Goal: Task Accomplishment & Management: Complete application form

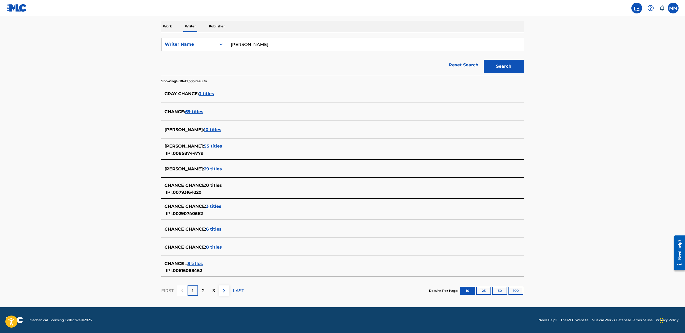
click at [200, 288] on div "2" at bounding box center [203, 290] width 10 height 10
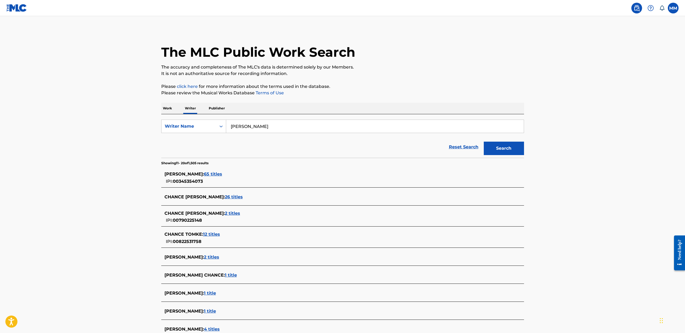
scroll to position [79, 0]
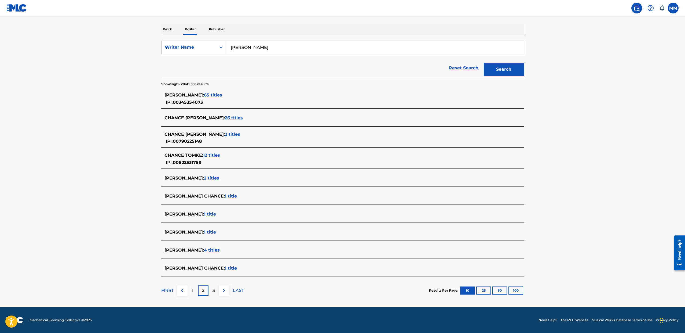
click at [209, 289] on div "3" at bounding box center [214, 290] width 10 height 10
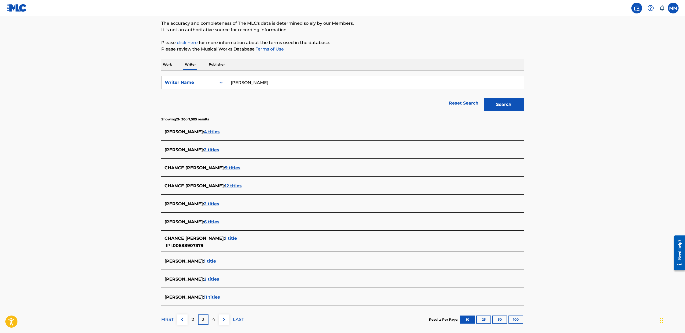
scroll to position [73, 0]
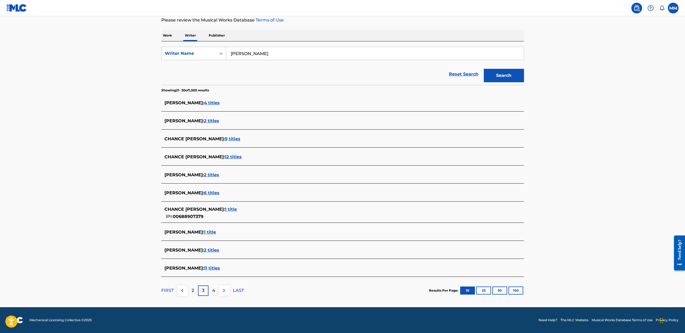
click at [211, 285] on div "4" at bounding box center [214, 290] width 10 height 10
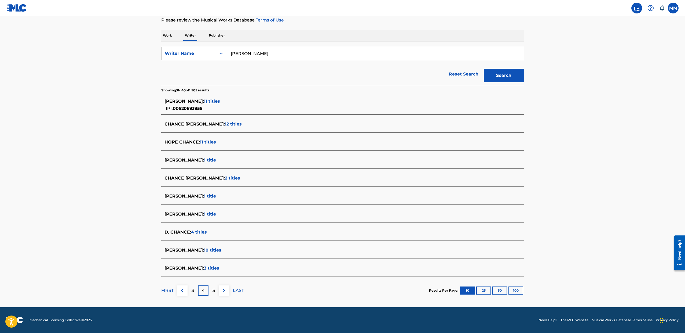
click at [179, 289] on img at bounding box center [182, 290] width 6 height 6
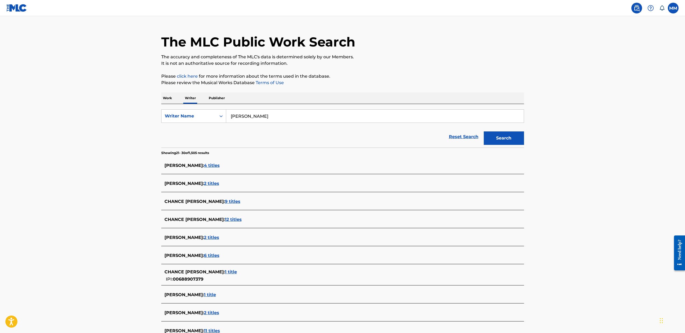
scroll to position [21, 0]
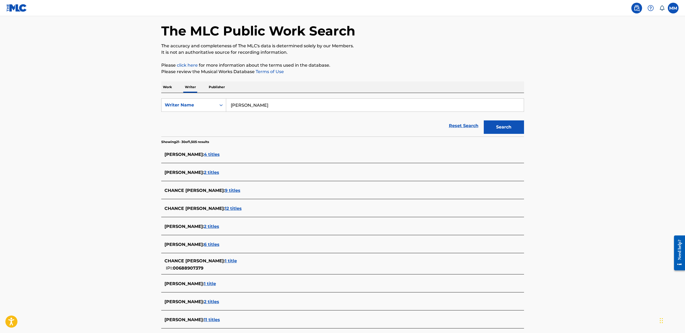
click at [190, 113] on form "SearchWithCriteria5a0112a6-edd6-41a1-a4ea-fb0512c4b92c Writer Name [PERSON_NAME…" at bounding box center [342, 117] width 363 height 38
click at [185, 104] on div "Writer Name" at bounding box center [189, 105] width 48 height 6
click at [141, 127] on main "The MLC Public Work Search The accuracy and completeness of The MLC's data is d…" at bounding box center [342, 176] width 685 height 363
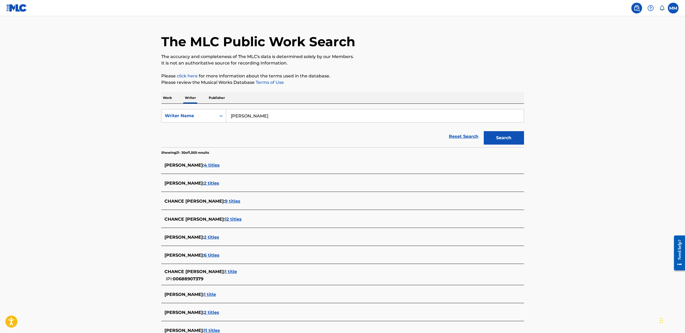
scroll to position [0, 0]
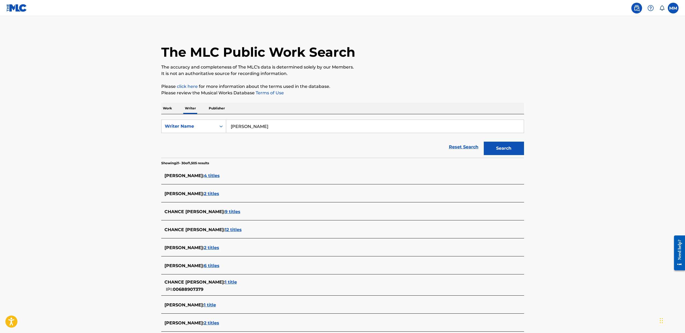
click at [166, 110] on p "Work" at bounding box center [167, 108] width 12 height 11
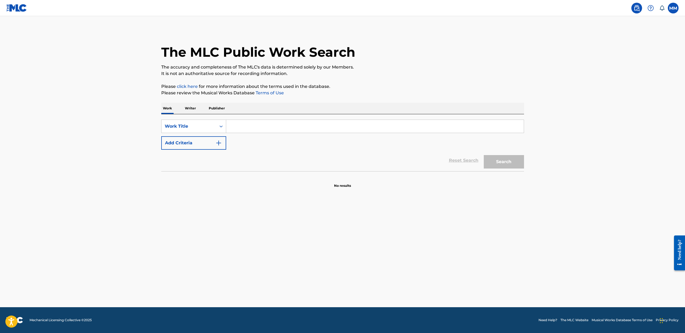
click at [192, 107] on p "Writer" at bounding box center [190, 108] width 14 height 11
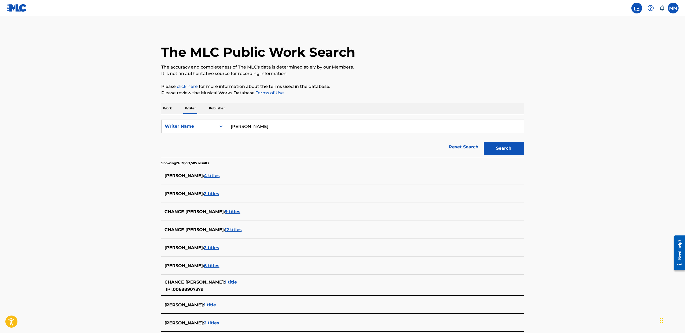
click at [213, 109] on p "Publisher" at bounding box center [216, 108] width 19 height 11
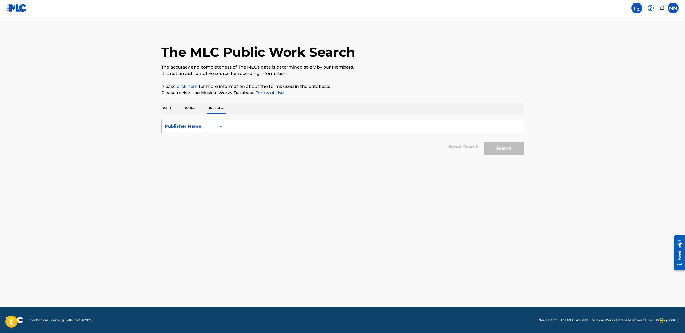
click at [194, 107] on p "Writer" at bounding box center [190, 108] width 14 height 11
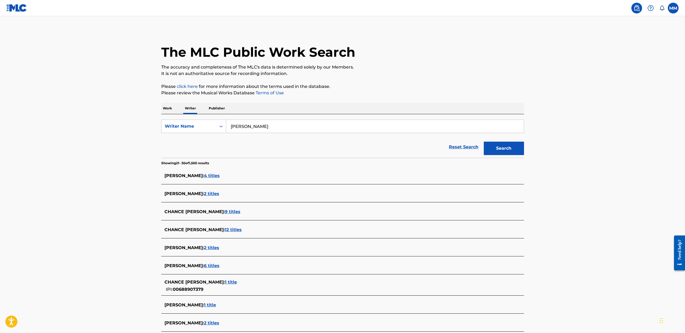
drag, startPoint x: 167, startPoint y: 108, endPoint x: 182, endPoint y: 109, distance: 14.3
click at [167, 108] on p "Work" at bounding box center [167, 108] width 12 height 11
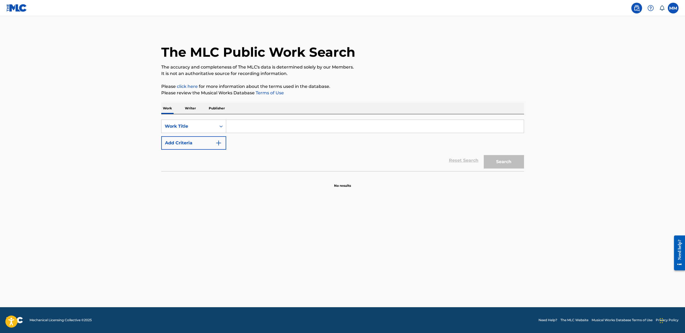
click at [190, 108] on p "Writer" at bounding box center [190, 108] width 14 height 11
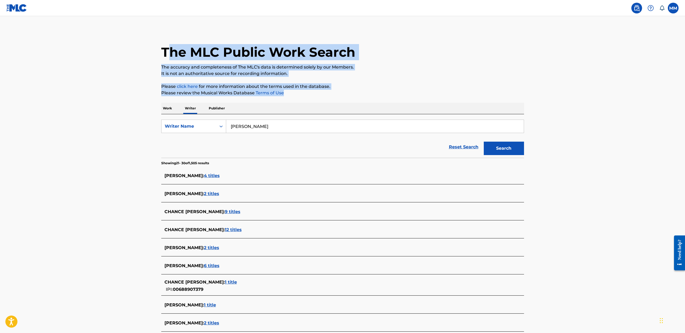
drag, startPoint x: 422, startPoint y: 94, endPoint x: 167, endPoint y: 50, distance: 258.7
click at [167, 50] on div "The MLC Public Work Search The accuracy and completeness of The MLC's data is d…" at bounding box center [343, 203] width 376 height 347
click at [167, 50] on h1 "The MLC Public Work Search" at bounding box center [258, 52] width 194 height 16
drag, startPoint x: 162, startPoint y: 50, endPoint x: 337, endPoint y: 93, distance: 179.7
click at [337, 93] on div "The MLC Public Work Search The accuracy and completeness of The MLC's data is d…" at bounding box center [343, 203] width 376 height 347
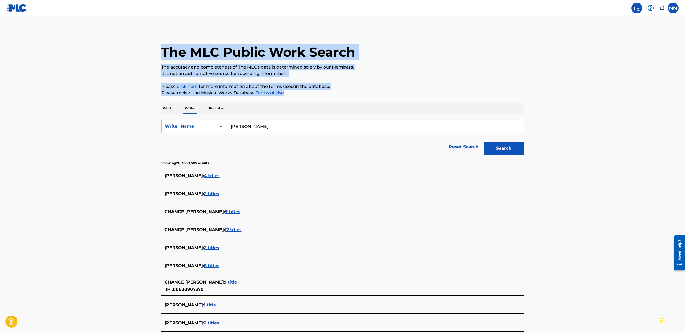
click at [337, 93] on p "Please review the Musical Works Database Terms of Use" at bounding box center [342, 93] width 363 height 6
drag, startPoint x: 302, startPoint y: 89, endPoint x: 160, endPoint y: 51, distance: 147.4
click at [160, 51] on div "The MLC Public Work Search The accuracy and completeness of The MLC's data is d…" at bounding box center [343, 203] width 376 height 347
drag, startPoint x: 163, startPoint y: 52, endPoint x: 300, endPoint y: 96, distance: 144.2
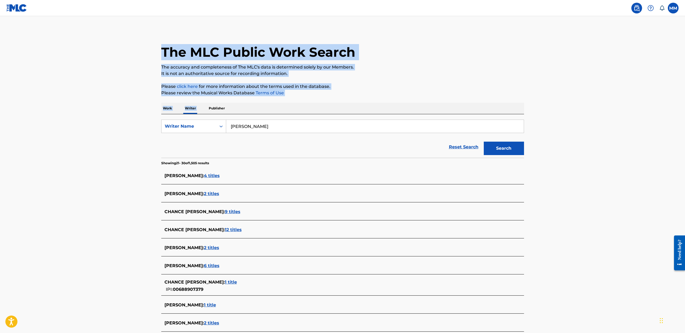
click at [300, 96] on div "The MLC Public Work Search The accuracy and completeness of The MLC's data is d…" at bounding box center [343, 203] width 376 height 347
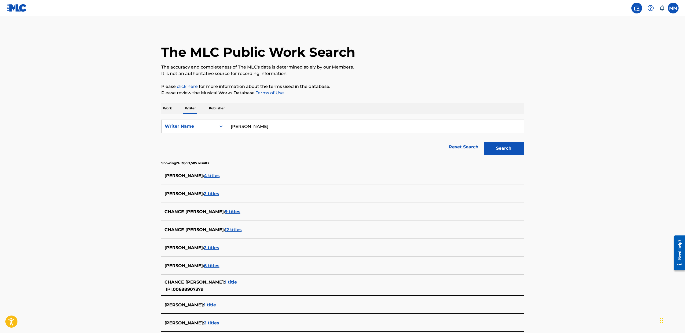
click at [300, 96] on div "The MLC Public Work Search The accuracy and completeness of The MLC's data is d…" at bounding box center [343, 203] width 376 height 347
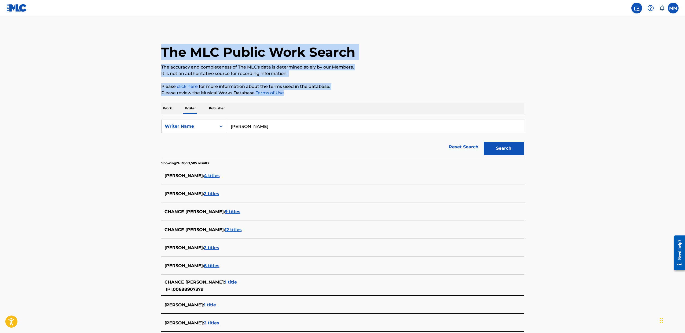
drag, startPoint x: 301, startPoint y: 93, endPoint x: 148, endPoint y: 50, distance: 159.1
click at [148, 50] on main "The MLC Public Work Search The accuracy and completeness of The MLC's data is d…" at bounding box center [342, 197] width 685 height 363
drag, startPoint x: 152, startPoint y: 50, endPoint x: 306, endPoint y: 97, distance: 161.8
click at [306, 97] on main "The MLC Public Work Search The accuracy and completeness of The MLC's data is d…" at bounding box center [342, 197] width 685 height 363
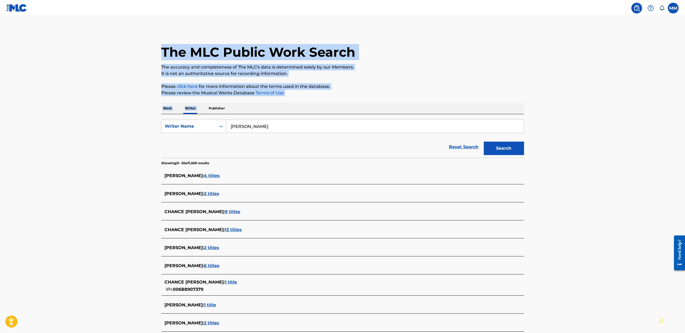
click at [307, 95] on p "Please review the Musical Works Database Terms of Use" at bounding box center [342, 93] width 363 height 6
drag, startPoint x: 309, startPoint y: 95, endPoint x: 162, endPoint y: 56, distance: 152.0
click at [163, 56] on div "The MLC Public Work Search The accuracy and completeness of The MLC's data is d…" at bounding box center [343, 203] width 376 height 347
click at [162, 56] on h1 "The MLC Public Work Search" at bounding box center [258, 52] width 194 height 16
drag, startPoint x: 163, startPoint y: 56, endPoint x: 305, endPoint y: 98, distance: 148.5
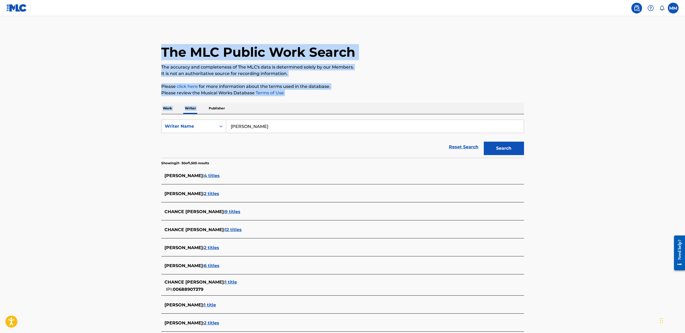
click at [305, 98] on div "The MLC Public Work Search The accuracy and completeness of The MLC's data is d…" at bounding box center [343, 203] width 376 height 347
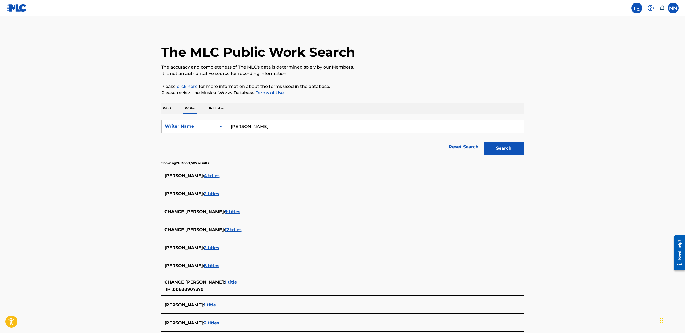
click at [305, 98] on div "The MLC Public Work Search The accuracy and completeness of The MLC's data is d…" at bounding box center [343, 203] width 376 height 347
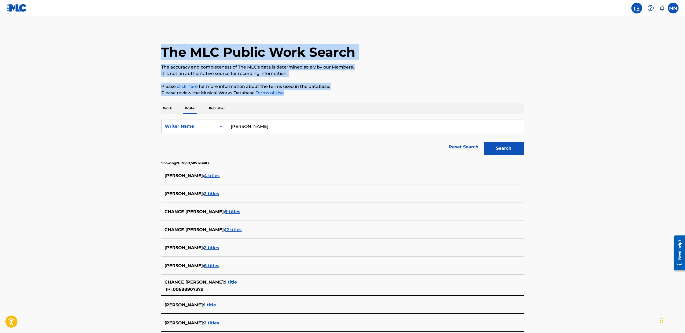
drag, startPoint x: 305, startPoint y: 95, endPoint x: 152, endPoint y: 51, distance: 159.3
click at [152, 51] on main "The MLC Public Work Search The accuracy and completeness of The MLC's data is d…" at bounding box center [342, 197] width 685 height 363
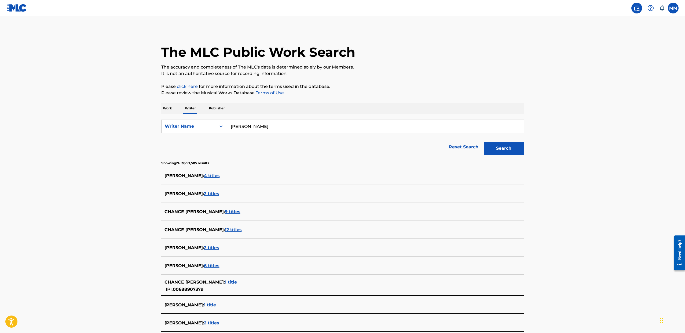
click at [170, 109] on p "Work" at bounding box center [167, 108] width 12 height 11
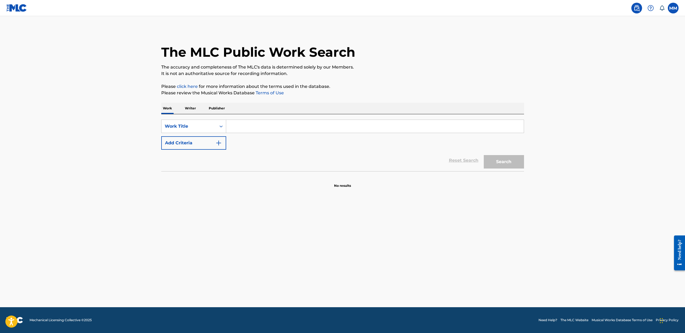
click at [195, 109] on p "Writer" at bounding box center [190, 108] width 14 height 11
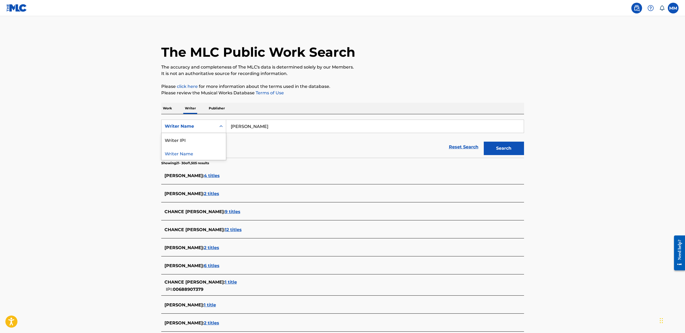
click at [199, 128] on div "Writer Name" at bounding box center [189, 126] width 48 height 6
click at [266, 129] on input "[PERSON_NAME]" at bounding box center [375, 126] width 298 height 13
click at [311, 108] on div "Work Writer Publisher" at bounding box center [342, 108] width 363 height 11
drag, startPoint x: 272, startPoint y: 127, endPoint x: 252, endPoint y: 125, distance: 20.5
click at [252, 125] on input "[PERSON_NAME]" at bounding box center [375, 126] width 298 height 13
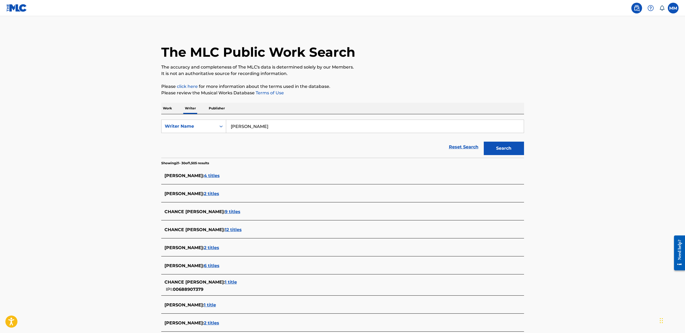
click at [508, 147] on button "Search" at bounding box center [504, 147] width 40 height 13
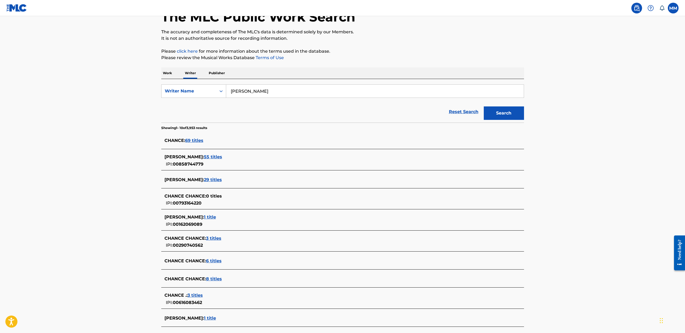
scroll to position [79, 0]
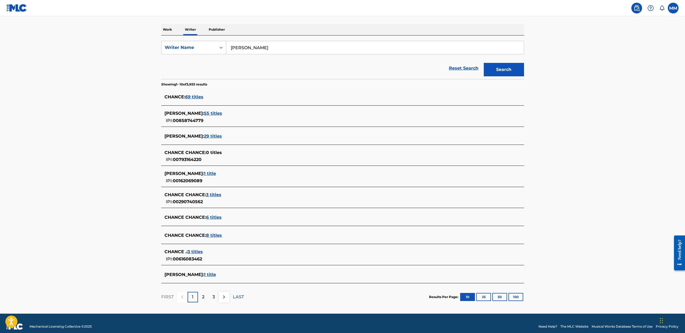
click at [206, 294] on div "2" at bounding box center [203, 296] width 10 height 10
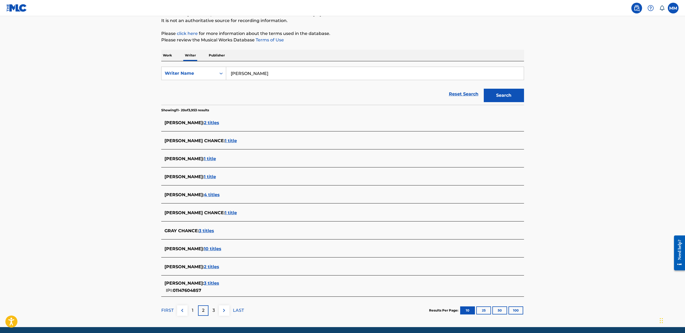
scroll to position [73, 0]
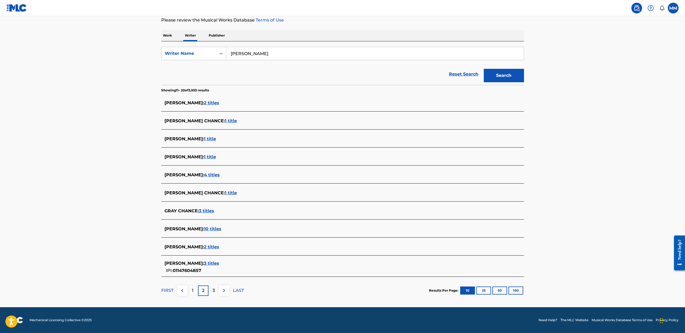
click at [213, 293] on p "3" at bounding box center [214, 290] width 2 height 6
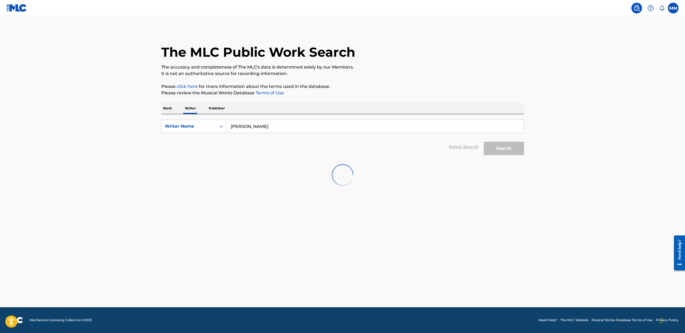
scroll to position [0, 0]
click at [268, 128] on input "[PERSON_NAME]" at bounding box center [375, 126] width 298 height 13
type input "Radio Paint"
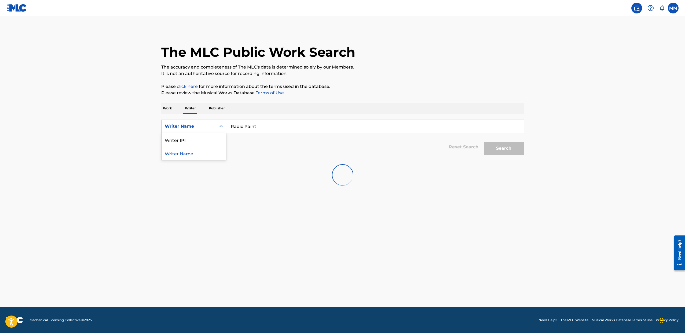
click at [221, 129] on icon "Search Form" at bounding box center [220, 125] width 5 height 5
click at [144, 152] on main "The MLC Public Work Search The accuracy and completeness of The MLC's data is d…" at bounding box center [342, 161] width 685 height 291
click at [262, 125] on input "Radio Paint" at bounding box center [375, 126] width 298 height 13
click at [257, 128] on input "Radio Paint" at bounding box center [375, 126] width 298 height 13
click at [251, 127] on input "Radio Paint" at bounding box center [375, 126] width 298 height 13
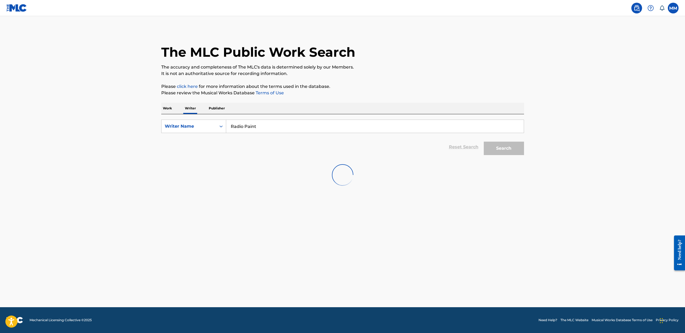
click at [251, 127] on input "Radio Paint" at bounding box center [375, 126] width 298 height 13
click at [257, 127] on input "Radio Paint" at bounding box center [375, 126] width 298 height 13
click at [203, 128] on div "Writer Name" at bounding box center [189, 126] width 48 height 6
click at [244, 124] on input "Search Form" at bounding box center [375, 126] width 298 height 13
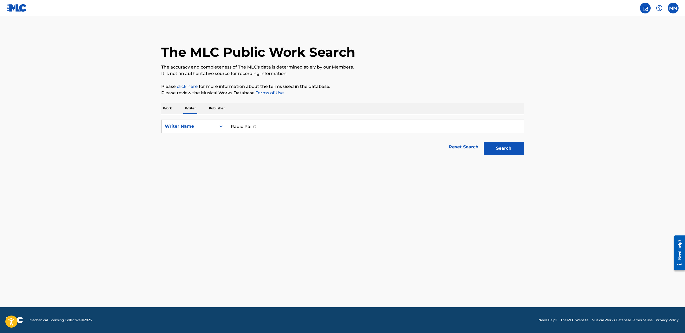
click at [511, 148] on button "Search" at bounding box center [504, 147] width 40 height 13
click at [270, 125] on input "Radio Paint" at bounding box center [375, 126] width 298 height 13
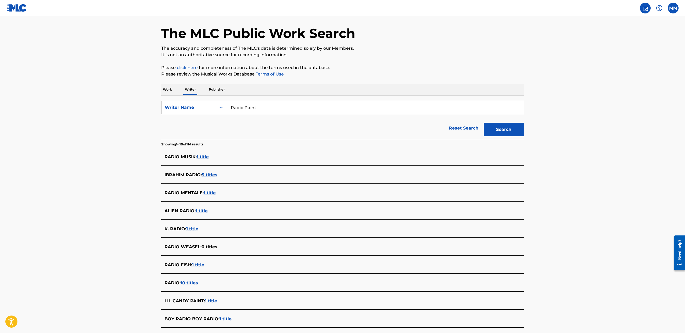
scroll to position [70, 0]
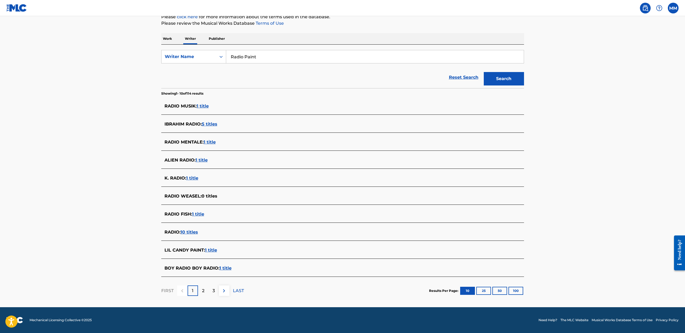
click at [204, 291] on p "2" at bounding box center [203, 290] width 2 height 6
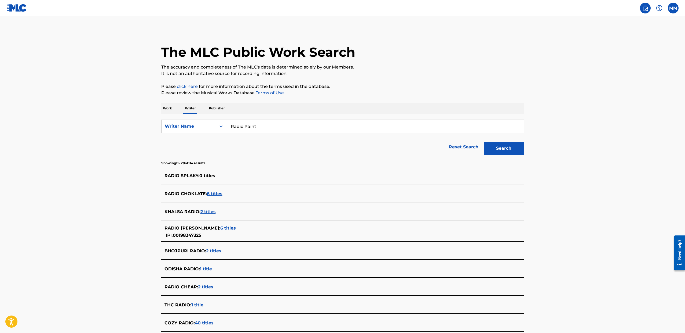
scroll to position [73, 0]
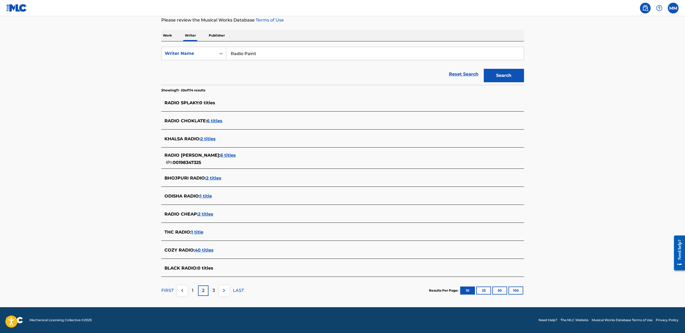
click at [205, 292] on div "2" at bounding box center [203, 290] width 10 height 10
click at [213, 291] on p "3" at bounding box center [214, 290] width 2 height 6
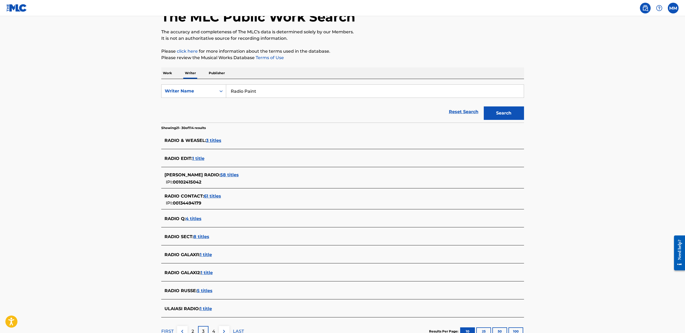
scroll to position [76, 0]
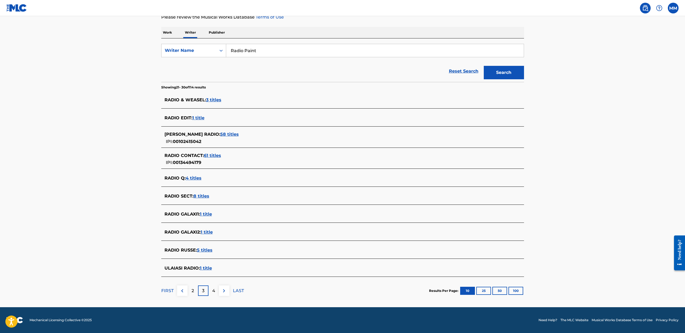
click at [214, 288] on p "4" at bounding box center [213, 290] width 3 height 6
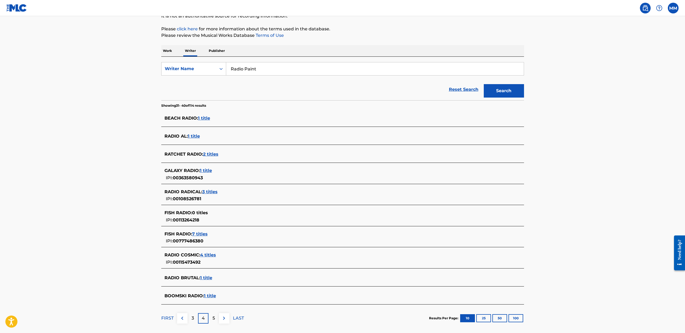
scroll to position [83, 0]
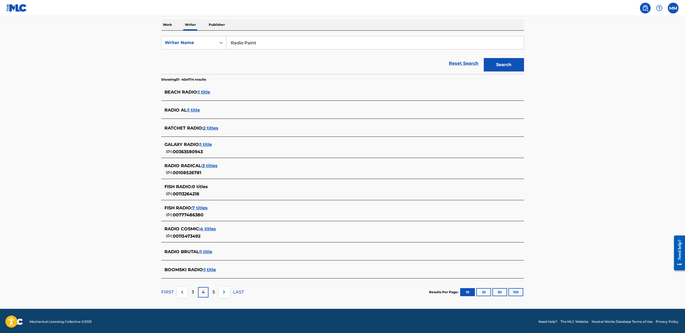
drag, startPoint x: 265, startPoint y: 44, endPoint x: 243, endPoint y: 42, distance: 22.1
click at [243, 42] on input "Radio Paint" at bounding box center [375, 42] width 298 height 13
click at [504, 65] on button "Search" at bounding box center [504, 64] width 40 height 13
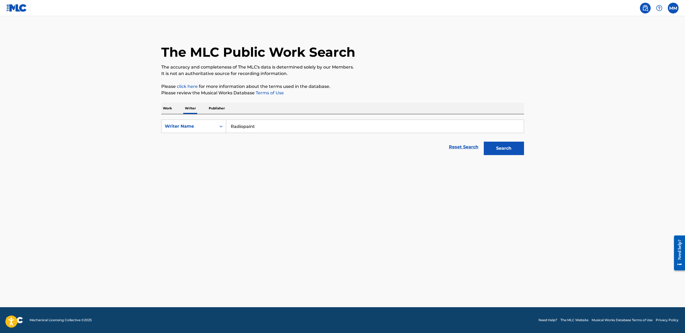
click at [251, 121] on input "Radiopaint" at bounding box center [375, 126] width 298 height 13
type input "Robodruma"
click at [504, 148] on button "Search" at bounding box center [504, 147] width 40 height 13
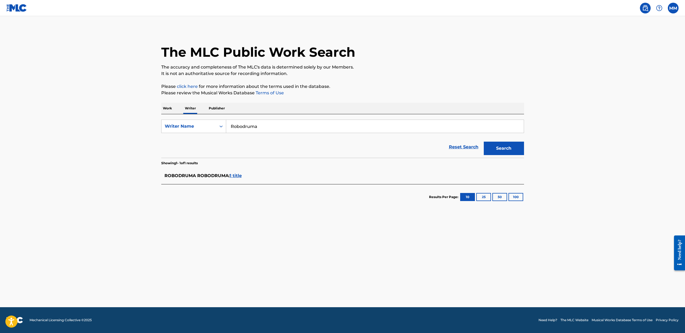
click at [207, 176] on span "ROBODRUMA ROBODRUMA :" at bounding box center [197, 175] width 65 height 5
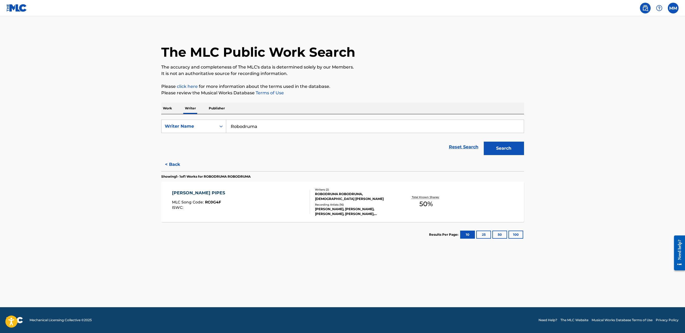
click at [232, 204] on div "RUSTY PIPES MLC Song Code : RC0G4F ISWC :" at bounding box center [241, 201] width 138 height 24
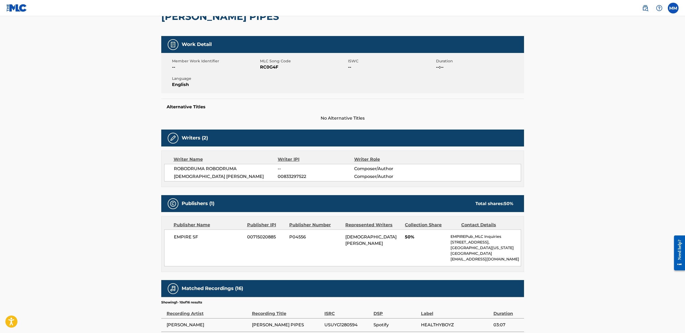
scroll to position [70, 0]
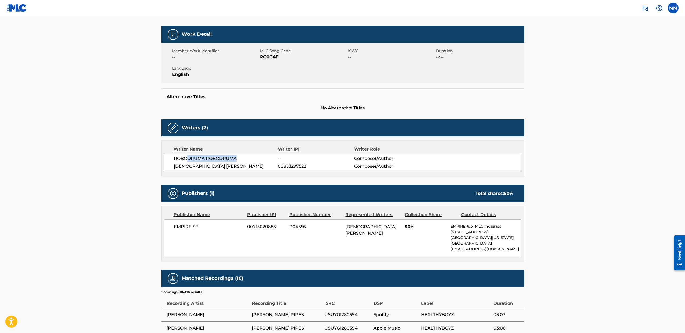
drag, startPoint x: 237, startPoint y: 158, endPoint x: 188, endPoint y: 156, distance: 49.4
click at [188, 156] on span "ROBODRUMA ROBODRUMA" at bounding box center [226, 158] width 104 height 6
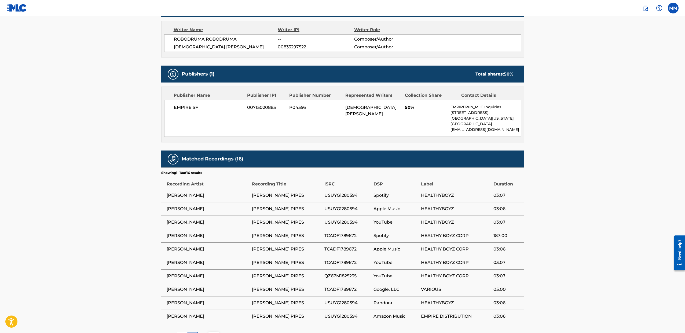
scroll to position [190, 0]
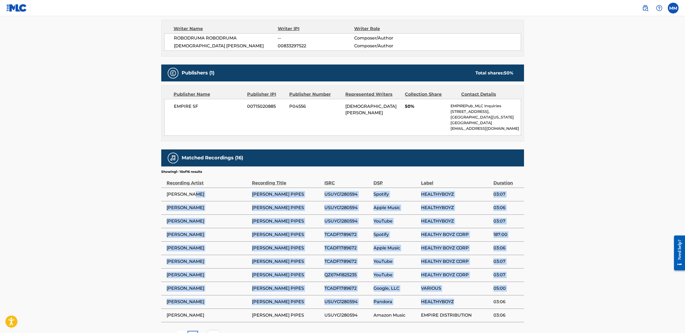
drag, startPoint x: 249, startPoint y: 192, endPoint x: 468, endPoint y: 302, distance: 244.6
click at [466, 302] on tbody "EDDY BAKER RUSTY PIPES USUYG1280594 Spotify HEALTHYBOYZ 03:07 EDDY BAKER RUSTY …" at bounding box center [342, 254] width 363 height 134
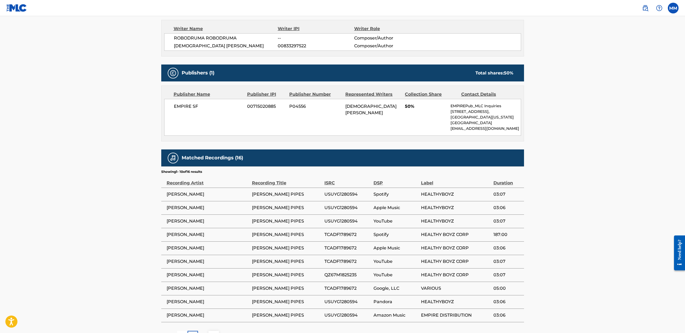
click at [554, 302] on main "< Back to public search results Copy work link RUSTY PIPES Work Detail Member W…" at bounding box center [342, 87] width 685 height 523
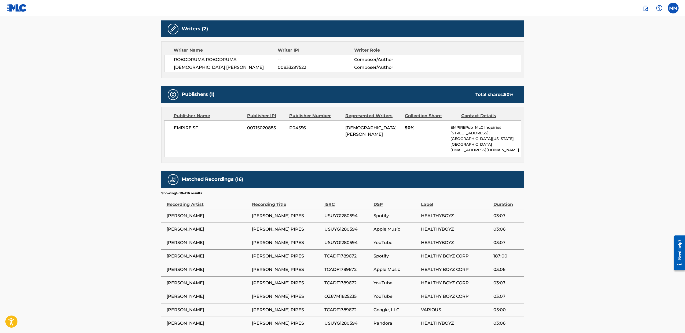
scroll to position [158, 0]
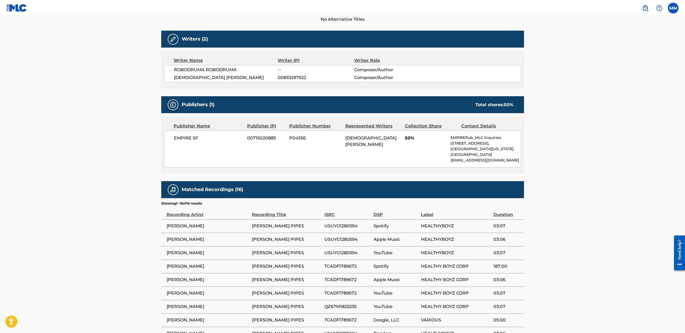
click at [416, 141] on span "50%" at bounding box center [426, 138] width 42 height 6
drag, startPoint x: 203, startPoint y: 69, endPoint x: 217, endPoint y: 72, distance: 13.9
click at [217, 72] on span "ROBODRUMA ROBODRUMA" at bounding box center [226, 70] width 104 height 6
click at [222, 73] on span "ROBODRUMA ROBODRUMA" at bounding box center [226, 70] width 104 height 6
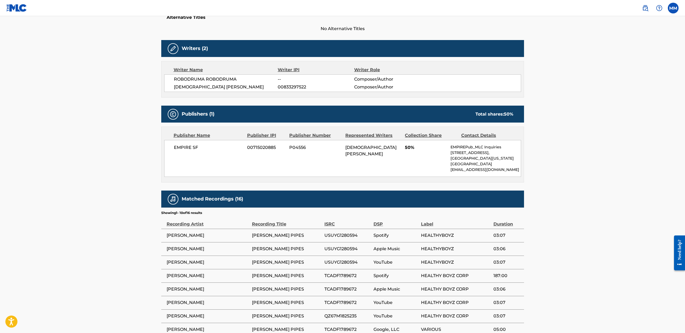
scroll to position [96, 0]
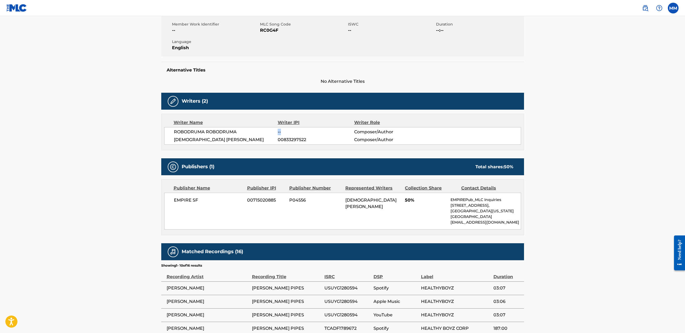
drag, startPoint x: 286, startPoint y: 130, endPoint x: 271, endPoint y: 132, distance: 15.4
click at [271, 132] on div "ROBODRUMA ROBODRUMA -- Composer/Author" at bounding box center [347, 132] width 347 height 6
click at [271, 132] on span "ROBODRUMA ROBODRUMA" at bounding box center [226, 132] width 104 height 6
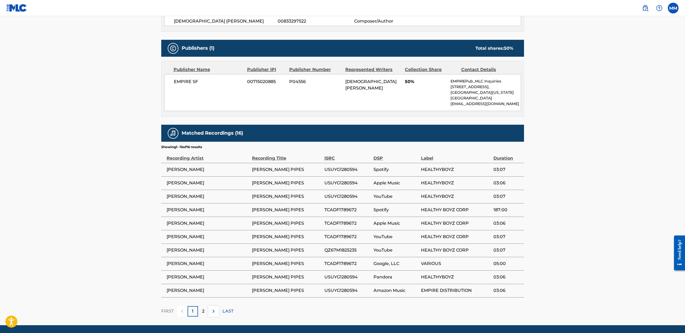
scroll to position [232, 0]
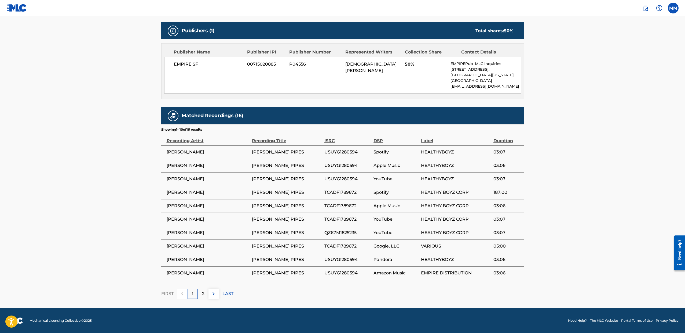
drag, startPoint x: 321, startPoint y: 149, endPoint x: 336, endPoint y: 157, distance: 17.0
click at [324, 151] on td "RUSTY PIPES" at bounding box center [288, 151] width 72 height 13
click at [336, 157] on td "USUYG1280594" at bounding box center [348, 151] width 49 height 13
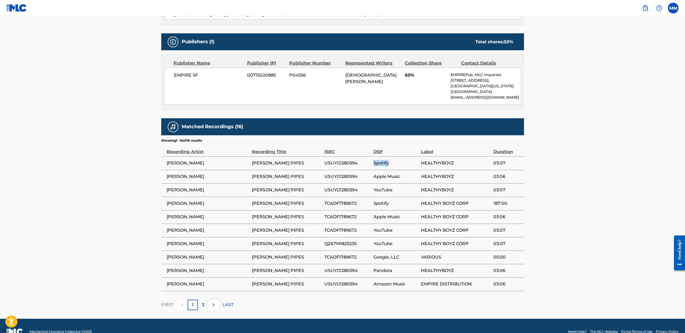
drag, startPoint x: 374, startPoint y: 161, endPoint x: 384, endPoint y: 165, distance: 11.6
click at [384, 165] on span "Spotify" at bounding box center [396, 163] width 45 height 6
click at [390, 166] on tr "EDDY BAKER RUSTY PIPES USUYG1280594 Spotify HEALTHYBOYZ 03:07" at bounding box center [342, 162] width 363 height 13
click at [378, 177] on span "Apple Music" at bounding box center [396, 176] width 45 height 6
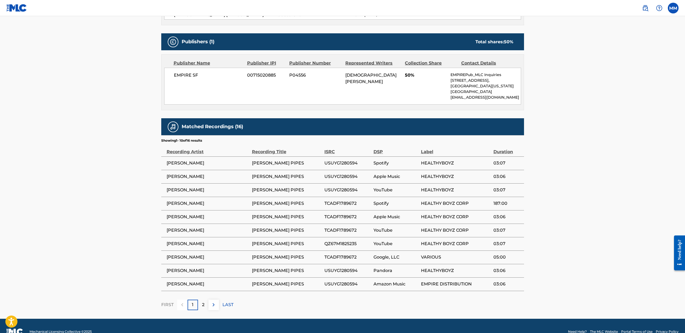
drag, startPoint x: 380, startPoint y: 187, endPoint x: 387, endPoint y: 191, distance: 8.6
click at [385, 188] on span "YouTube" at bounding box center [396, 190] width 45 height 6
click at [382, 199] on td "Spotify" at bounding box center [397, 202] width 47 height 13
click at [381, 216] on span "Apple Music" at bounding box center [396, 216] width 45 height 6
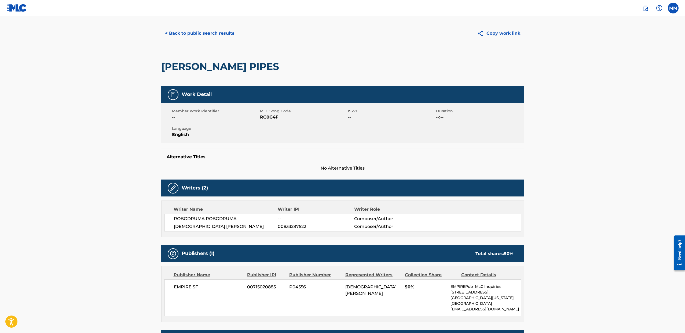
scroll to position [0, 0]
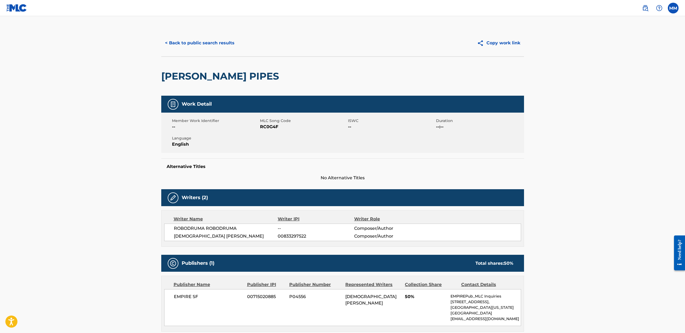
click at [166, 42] on button "< Back to public search results" at bounding box center [199, 42] width 77 height 13
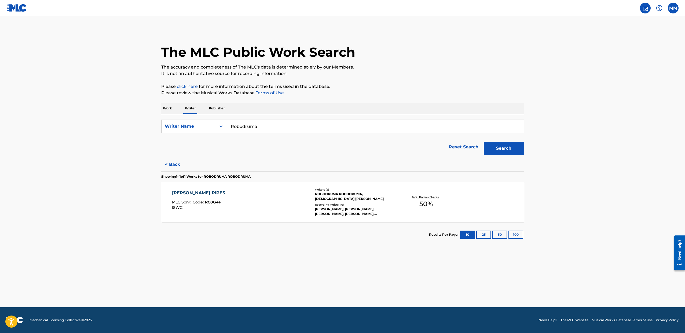
click at [262, 129] on input "Robodruma" at bounding box center [375, 126] width 298 height 13
type input "Agron Seferaj"
click at [504, 148] on button "Search" at bounding box center [504, 147] width 40 height 13
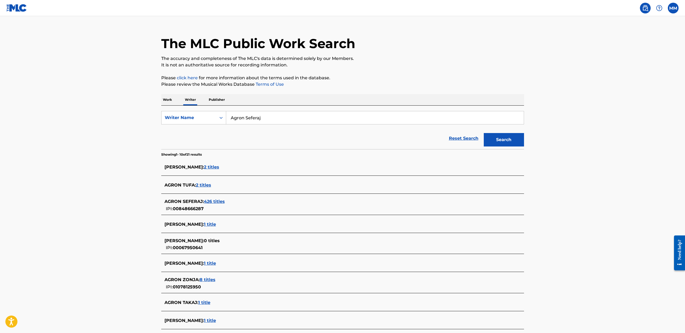
scroll to position [8, 0]
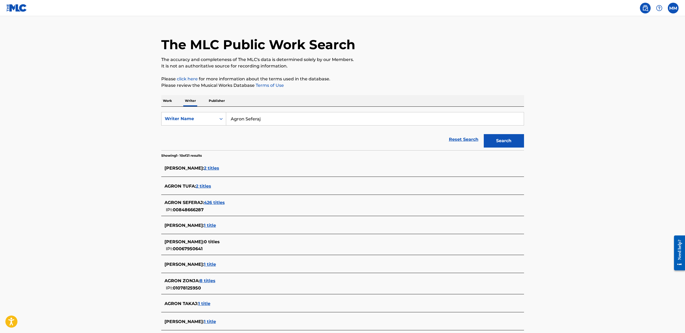
click at [180, 225] on span "CLARENCE SEFERAJ :" at bounding box center [184, 224] width 39 height 5
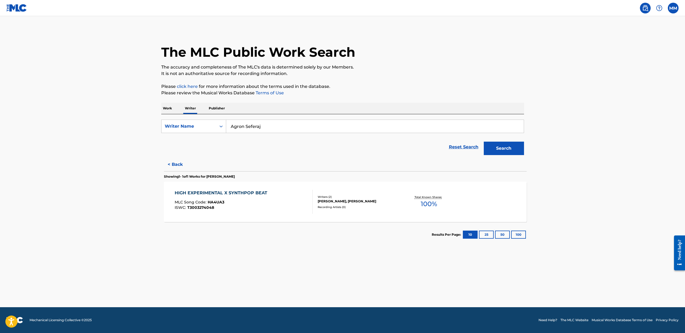
scroll to position [0, 0]
click at [242, 207] on div "ISWC : T3003274048" at bounding box center [219, 207] width 95 height 4
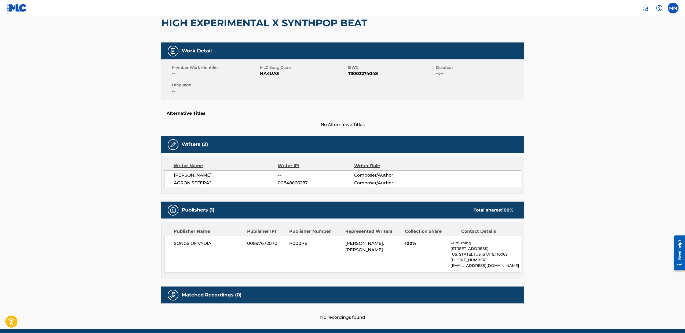
scroll to position [54, 0]
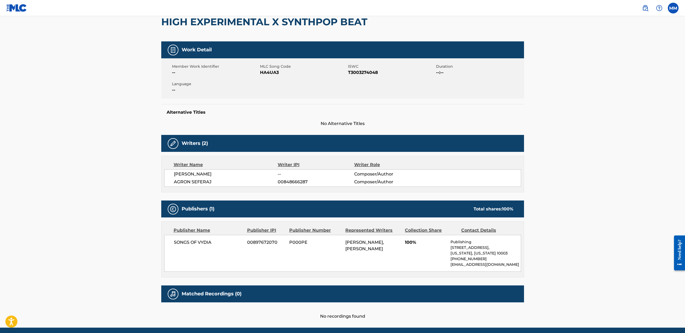
click at [229, 242] on span "SONGS OF VYDIA" at bounding box center [209, 242] width 70 height 6
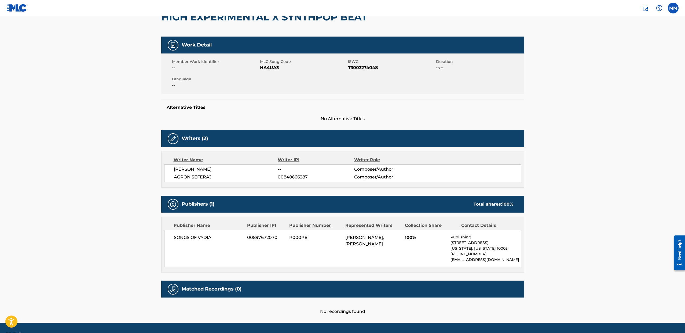
click at [216, 176] on span "AGRON SEFERAJ" at bounding box center [226, 177] width 104 height 6
drag, startPoint x: 211, startPoint y: 176, endPoint x: 198, endPoint y: 177, distance: 13.2
click at [198, 177] on span "AGRON SEFERAJ" at bounding box center [226, 177] width 104 height 6
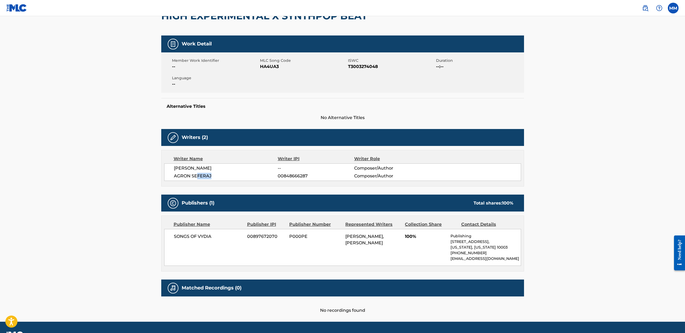
click at [198, 177] on span "AGRON SEFERAJ" at bounding box center [226, 176] width 104 height 6
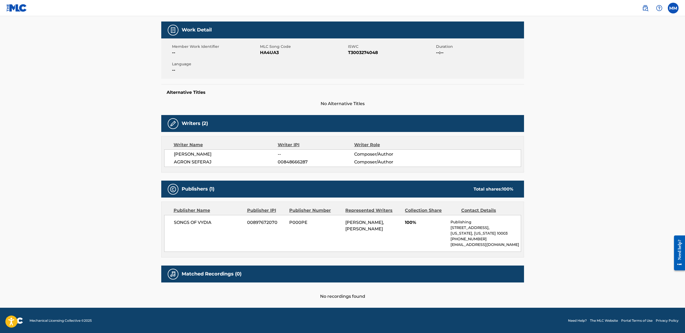
scroll to position [73, 0]
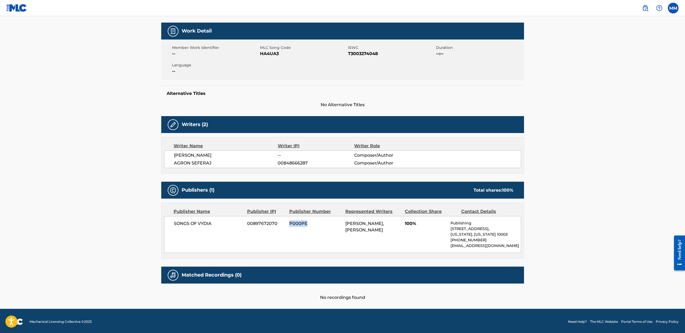
drag, startPoint x: 288, startPoint y: 222, endPoint x: 309, endPoint y: 222, distance: 20.9
click at [309, 222] on div "SONGS OF VYDIA 00897672070 P000PE CLARENCE SEFERAJ, AGRON SEFERAJ 100% Publishi…" at bounding box center [342, 234] width 357 height 37
click at [309, 222] on span "P000PE" at bounding box center [315, 223] width 52 height 6
click at [211, 155] on span "CLARENCE SEFERAJ" at bounding box center [226, 155] width 104 height 6
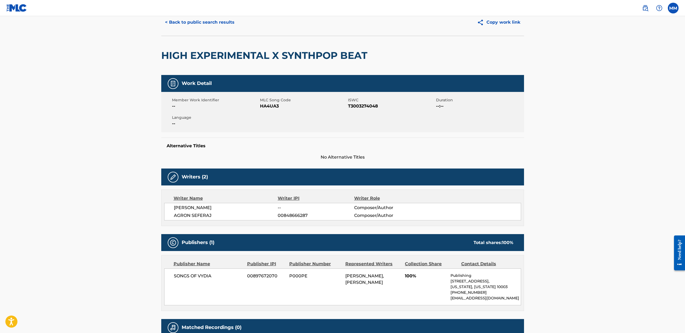
click at [199, 127] on div "Member Work Identifier -- MLC Song Code HA4UA3 ISWC T3003274048 Duration --:-- …" at bounding box center [342, 112] width 363 height 40
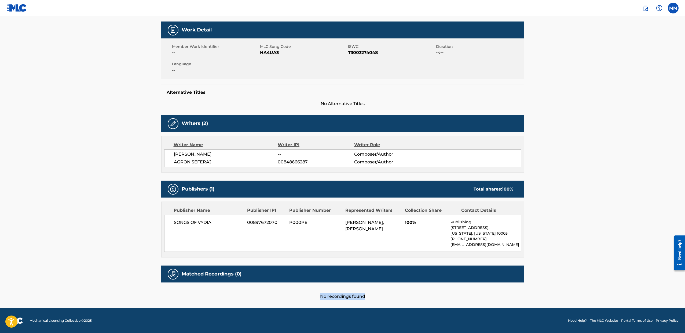
drag, startPoint x: 317, startPoint y: 294, endPoint x: 366, endPoint y: 294, distance: 48.3
click at [366, 294] on div "No recordings found" at bounding box center [342, 290] width 363 height 17
drag, startPoint x: 365, startPoint y: 295, endPoint x: 332, endPoint y: 296, distance: 33.0
click at [332, 296] on div "No recordings found" at bounding box center [342, 290] width 363 height 17
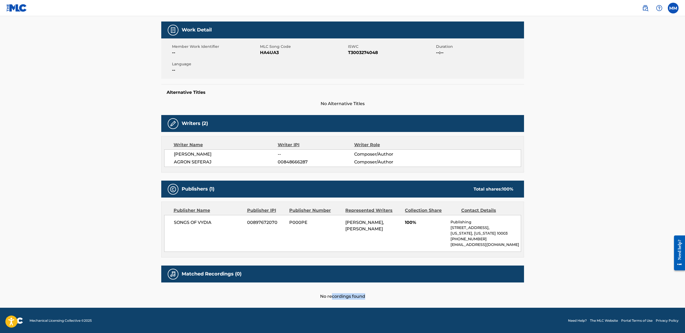
click at [332, 296] on div "No recordings found" at bounding box center [342, 290] width 363 height 17
click at [264, 246] on div "SONGS OF VYDIA 00897672070 P000PE CLARENCE SEFERAJ, AGRON SEFERAJ 100% Publishi…" at bounding box center [342, 233] width 357 height 37
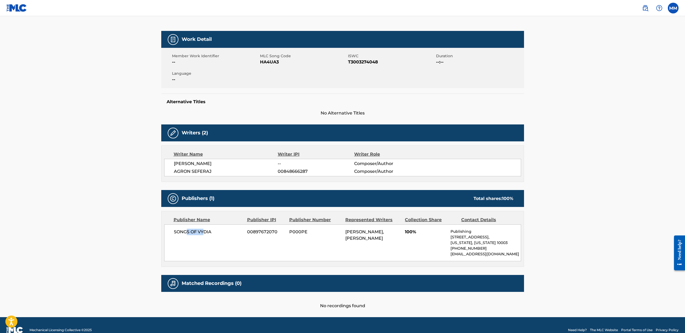
drag, startPoint x: 187, startPoint y: 231, endPoint x: 207, endPoint y: 232, distance: 19.6
click at [206, 232] on span "SONGS OF VYDIA" at bounding box center [209, 231] width 70 height 6
click at [207, 232] on span "SONGS OF VYDIA" at bounding box center [209, 231] width 70 height 6
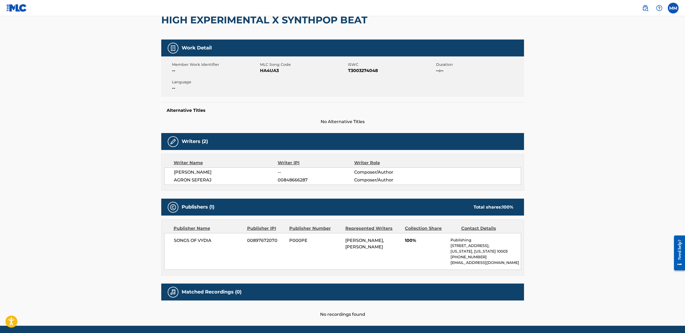
scroll to position [47, 0]
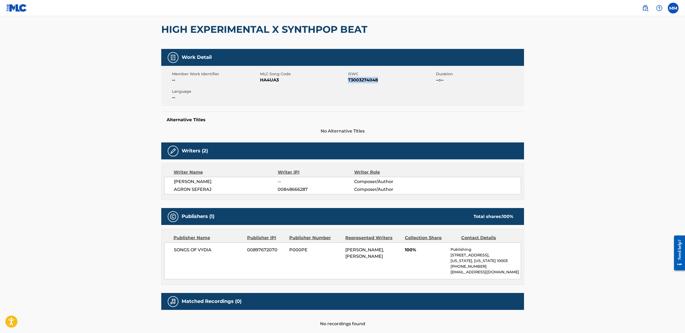
drag, startPoint x: 349, startPoint y: 81, endPoint x: 380, endPoint y: 82, distance: 31.2
click at [380, 82] on span "T3003274048" at bounding box center [391, 80] width 87 height 6
click at [282, 81] on span "HA4UA3" at bounding box center [303, 80] width 87 height 6
drag, startPoint x: 348, startPoint y: 79, endPoint x: 386, endPoint y: 81, distance: 37.9
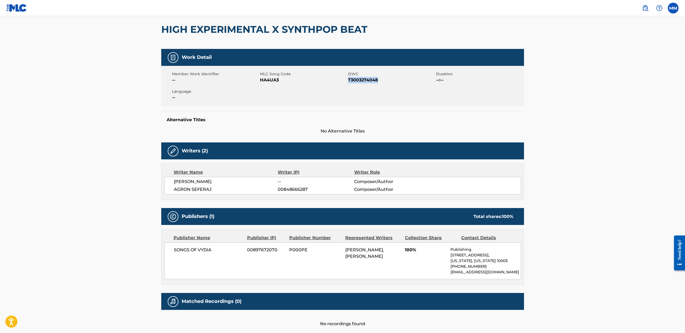
click at [386, 81] on span "T3003274048" at bounding box center [391, 80] width 87 height 6
copy span "T3003274048"
click at [146, 192] on main "< Back to public search results Copy work link HIGH EXPERIMENTAL X SYNTHPOP BEA…" at bounding box center [342, 151] width 685 height 365
drag, startPoint x: 378, startPoint y: 81, endPoint x: 348, endPoint y: 80, distance: 30.1
click at [348, 80] on span "T3003274048" at bounding box center [391, 80] width 87 height 6
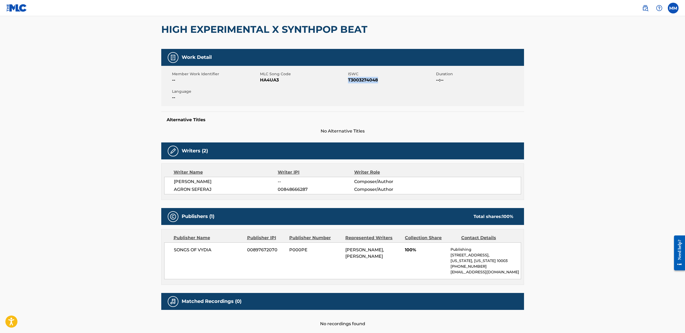
copy span "T3003274048"
click at [122, 162] on main "< Back to public search results Copy work link HIGH EXPERIMENTAL X SYNTHPOP BEA…" at bounding box center [342, 151] width 685 height 365
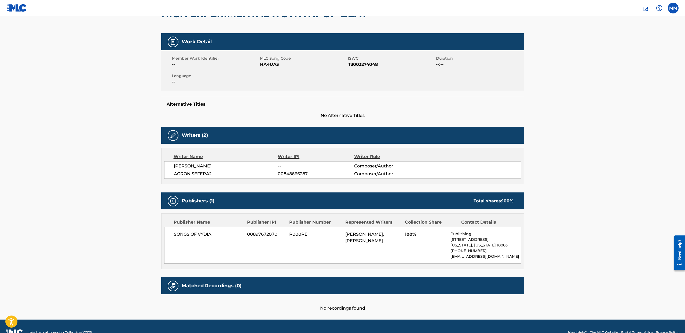
scroll to position [0, 0]
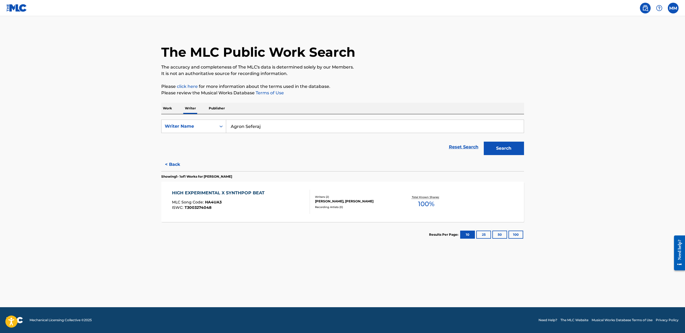
click at [250, 125] on input "Agron Seferaj" at bounding box center [375, 126] width 298 height 13
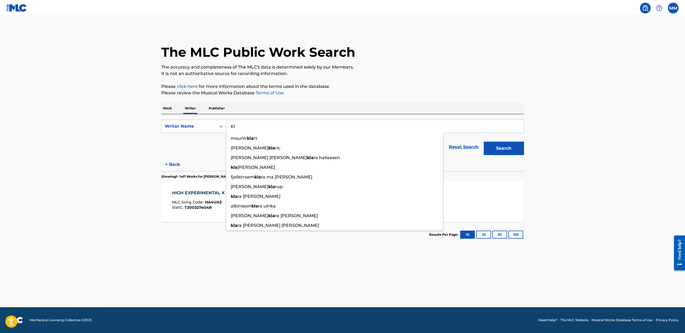
type input "K"
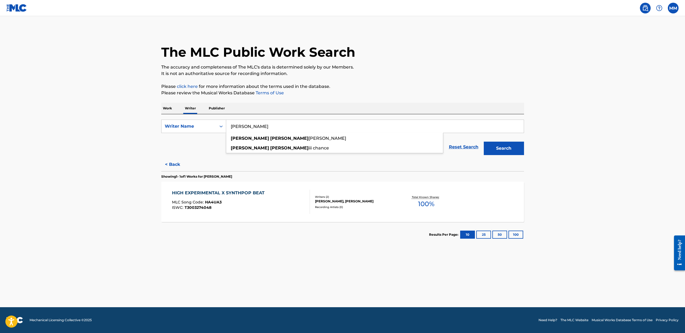
type input "[PERSON_NAME]"
click at [504, 148] on button "Search" at bounding box center [504, 147] width 40 height 13
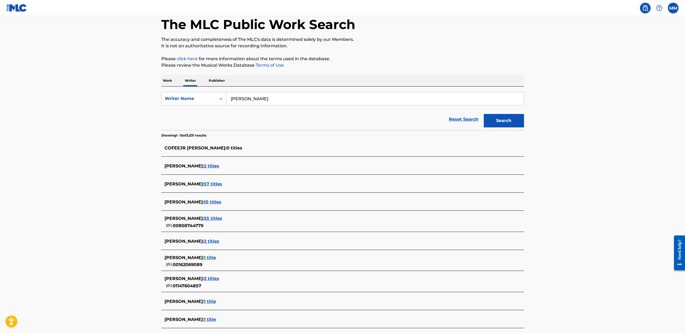
scroll to position [29, 0]
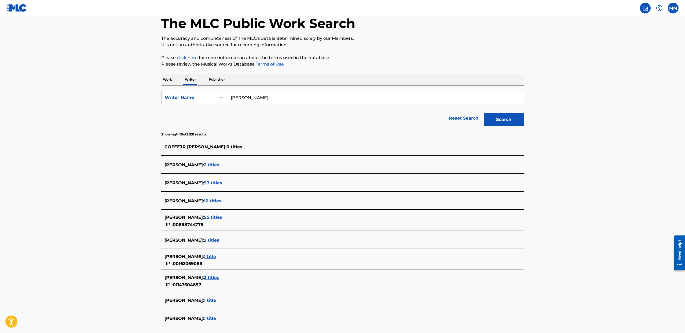
click at [222, 217] on span "55 titles" at bounding box center [213, 216] width 18 height 5
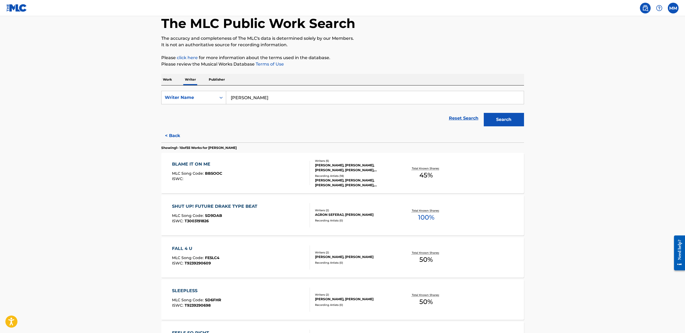
click at [266, 176] on div "BLAME IT ON ME MLC Song Code : BB5OOC ISWC :" at bounding box center [241, 173] width 138 height 24
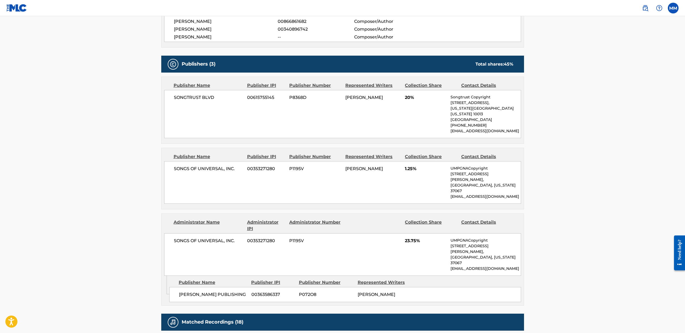
scroll to position [167, 0]
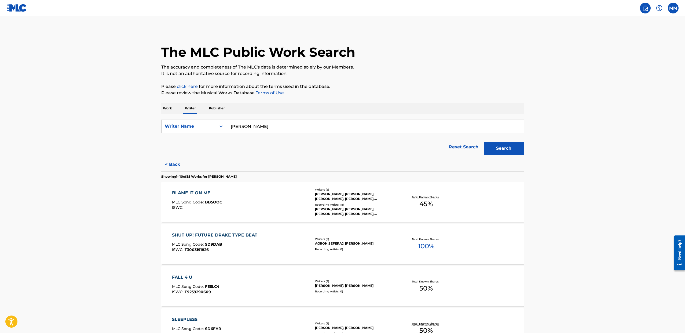
scroll to position [12, 0]
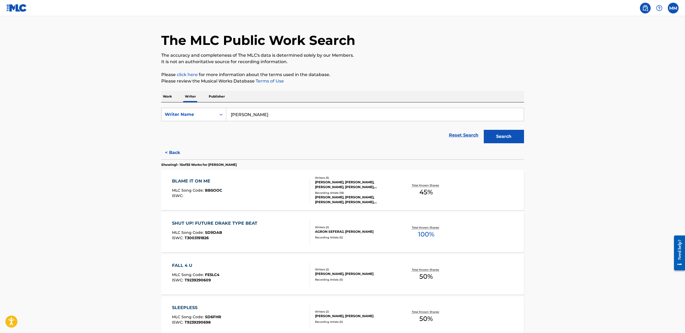
click at [268, 231] on div "SHUT UP! FUTURE DRAKE TYPE BEAT MLC Song Code : SD9DAB ISWC : T3003191826" at bounding box center [241, 232] width 138 height 24
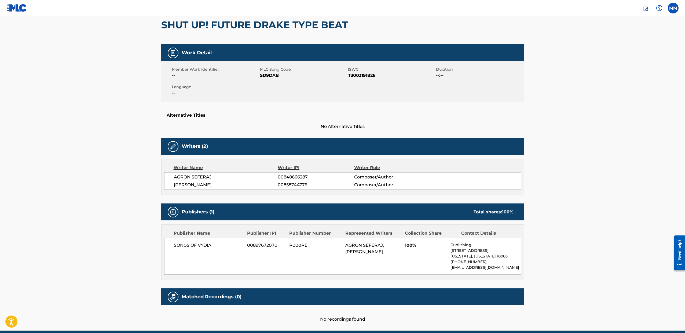
scroll to position [62, 0]
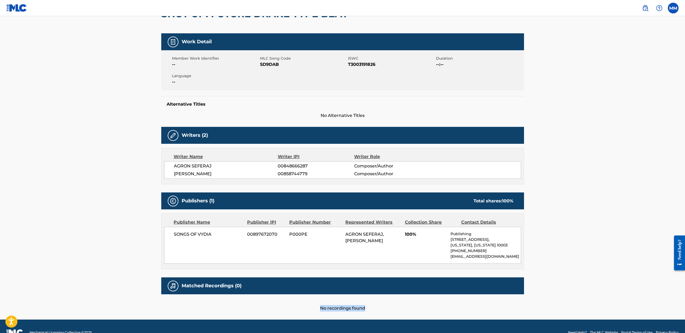
drag, startPoint x: 309, startPoint y: 304, endPoint x: 377, endPoint y: 309, distance: 67.2
click at [377, 309] on div "No recordings found" at bounding box center [342, 302] width 363 height 17
drag, startPoint x: 235, startPoint y: 284, endPoint x: 257, endPoint y: 286, distance: 22.3
click at [257, 286] on div "Matched Recordings (0)" at bounding box center [342, 285] width 363 height 17
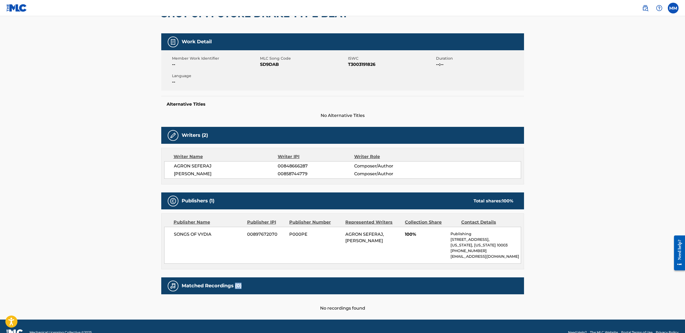
click at [257, 286] on div "Matched Recordings (0)" at bounding box center [342, 285] width 363 height 17
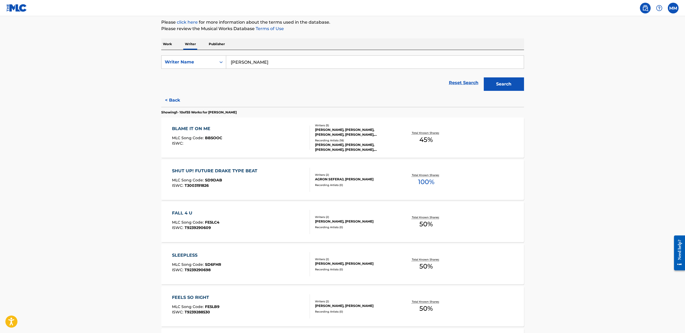
scroll to position [65, 0]
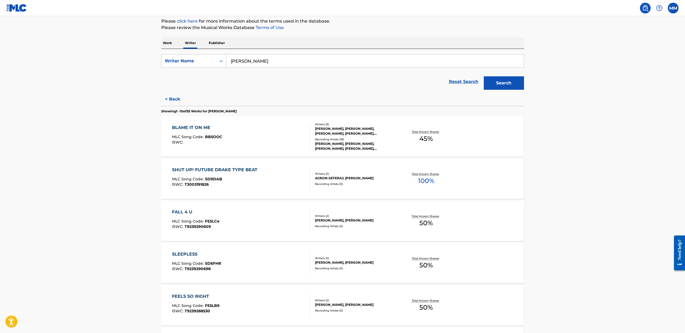
click at [239, 219] on div "FALL 4 U MLC Song Code : FE5LC4 ISWC : T9239290609" at bounding box center [241, 221] width 138 height 24
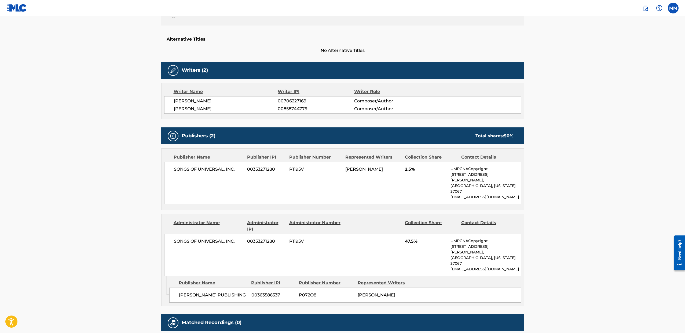
scroll to position [117, 0]
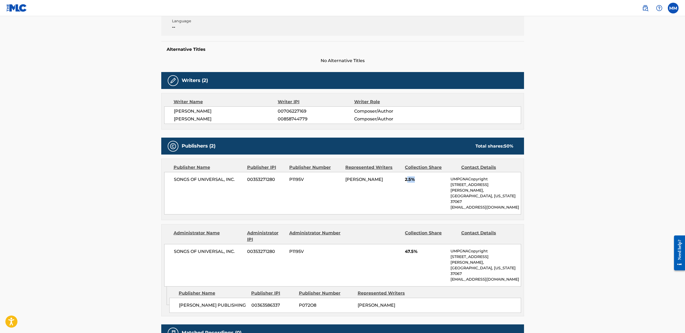
drag, startPoint x: 419, startPoint y: 179, endPoint x: 407, endPoint y: 178, distance: 12.1
click at [407, 178] on span "2.5%" at bounding box center [426, 179] width 42 height 6
drag, startPoint x: 406, startPoint y: 179, endPoint x: 410, endPoint y: 179, distance: 3.5
click at [410, 179] on span "2.5%" at bounding box center [426, 179] width 42 height 6
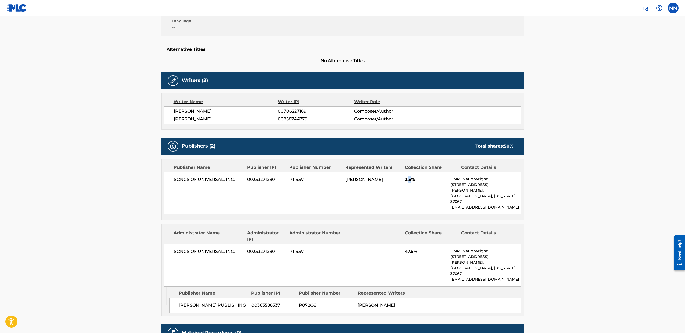
click at [410, 179] on span "2.5%" at bounding box center [426, 179] width 42 height 6
drag, startPoint x: 415, startPoint y: 180, endPoint x: 409, endPoint y: 179, distance: 5.6
click at [409, 179] on span "2.5%" at bounding box center [426, 179] width 42 height 6
drag, startPoint x: 407, startPoint y: 240, endPoint x: 412, endPoint y: 240, distance: 4.6
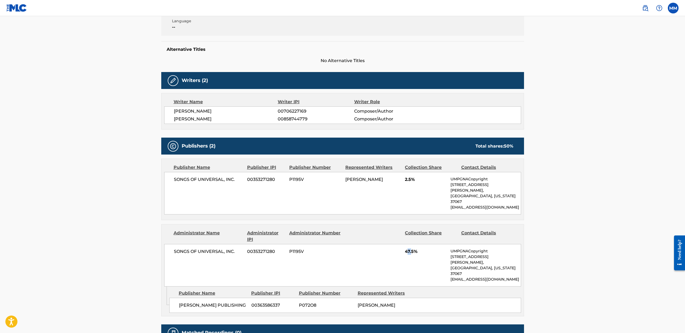
click at [412, 248] on span "47.5%" at bounding box center [426, 251] width 42 height 6
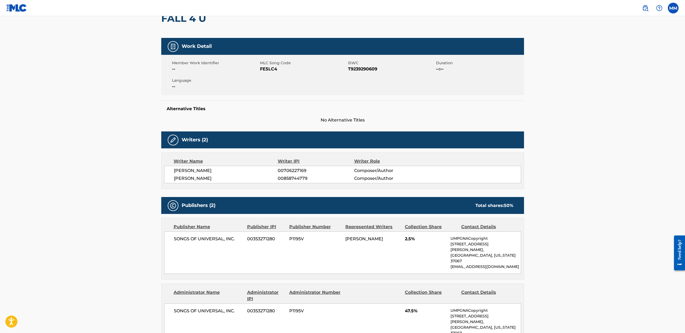
scroll to position [18, 0]
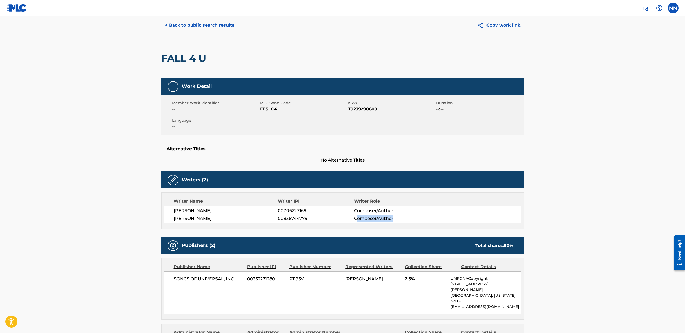
drag, startPoint x: 397, startPoint y: 219, endPoint x: 357, endPoint y: 217, distance: 40.3
click at [357, 217] on span "Composer/Author" at bounding box center [389, 218] width 70 height 6
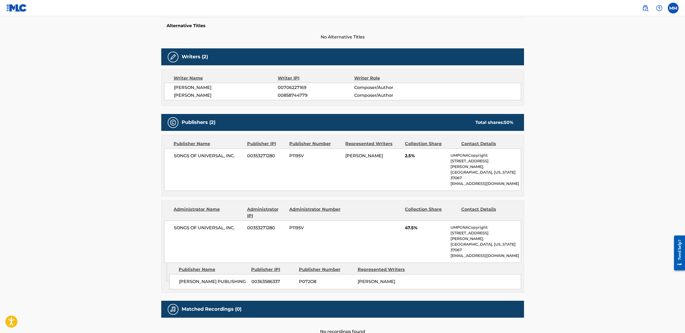
scroll to position [0, 0]
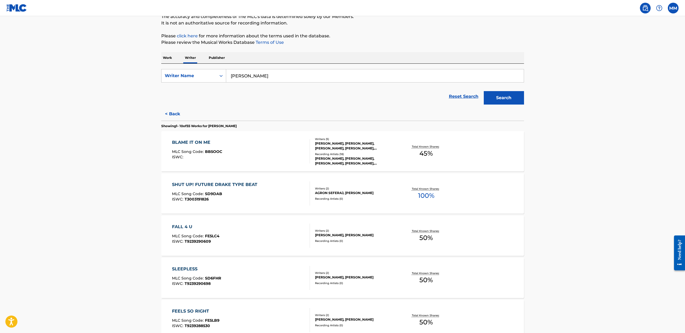
scroll to position [97, 0]
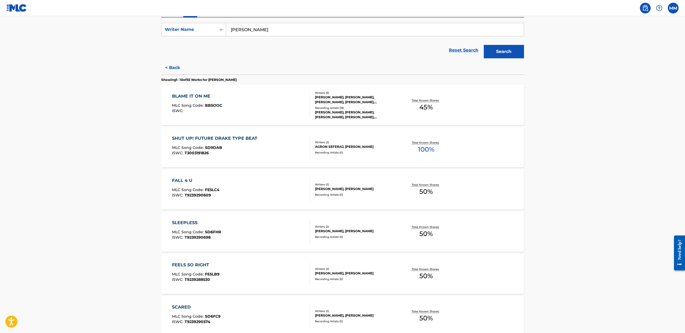
click at [231, 229] on div "SLEEPLESS MLC Song Code : SD6FHR ISWC : T9239290698" at bounding box center [241, 231] width 138 height 24
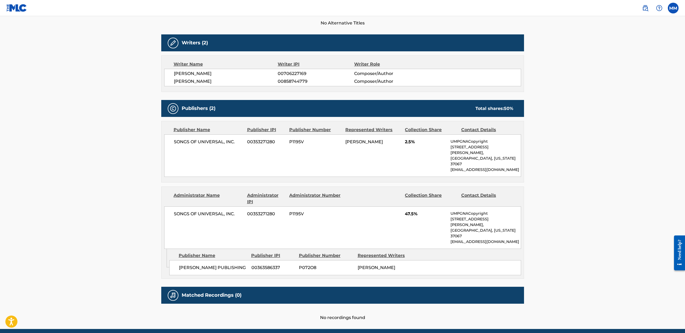
scroll to position [154, 0]
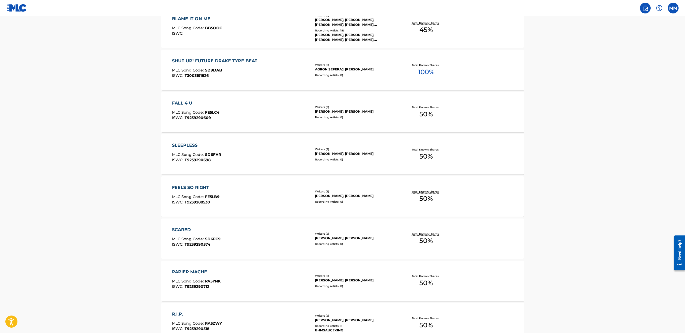
scroll to position [221, 0]
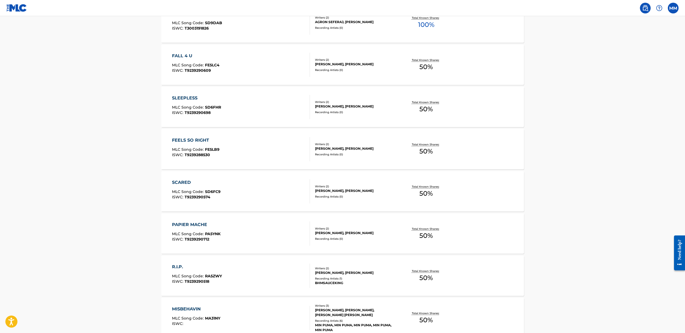
click at [237, 195] on div "SCARED MLC Song Code : SD6FC9 ISWC : T9239290574" at bounding box center [241, 191] width 138 height 24
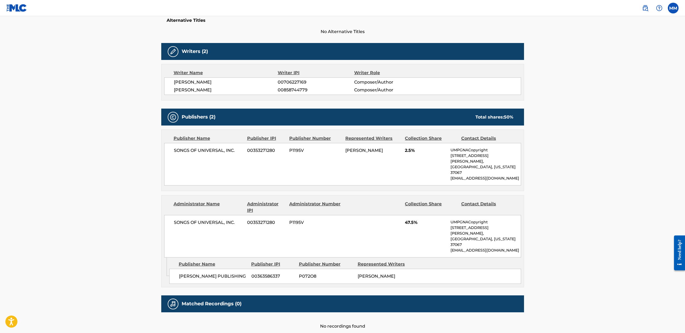
scroll to position [135, 0]
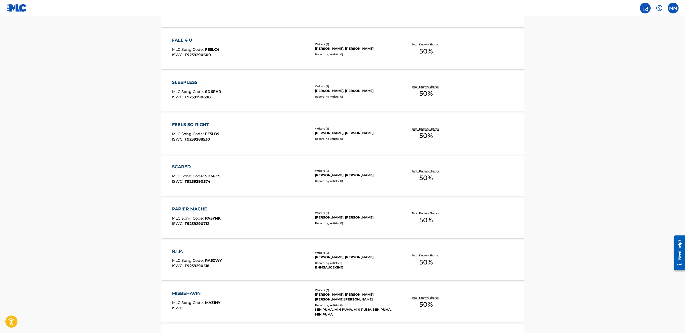
scroll to position [324, 0]
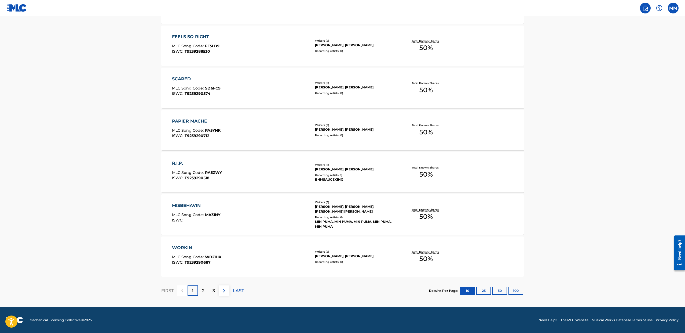
click at [238, 173] on div "R.I.P. MLC Song Code : RA5ZWY ISWC : T9239290518" at bounding box center [241, 172] width 138 height 24
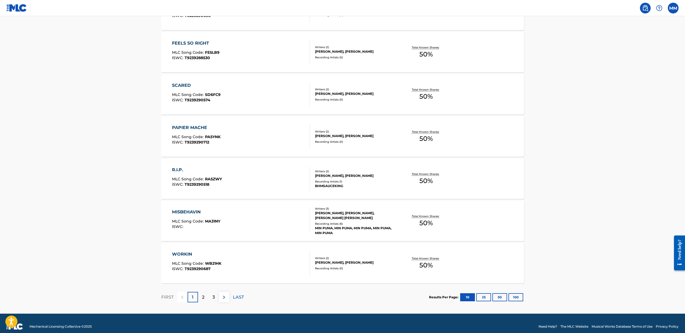
scroll to position [324, 0]
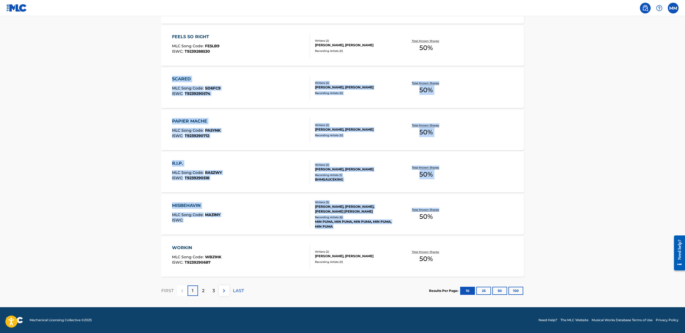
drag, startPoint x: 157, startPoint y: 78, endPoint x: 563, endPoint y: 210, distance: 427.0
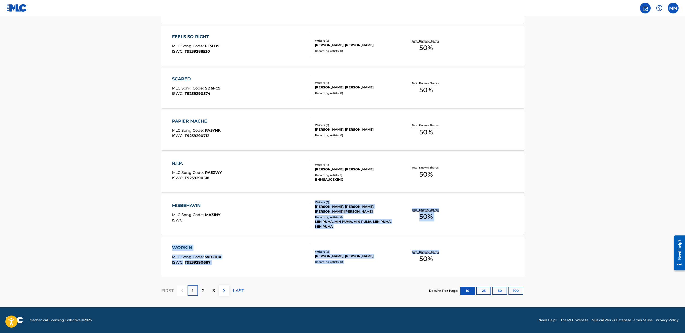
drag, startPoint x: 551, startPoint y: 256, endPoint x: 130, endPoint y: 230, distance: 422.1
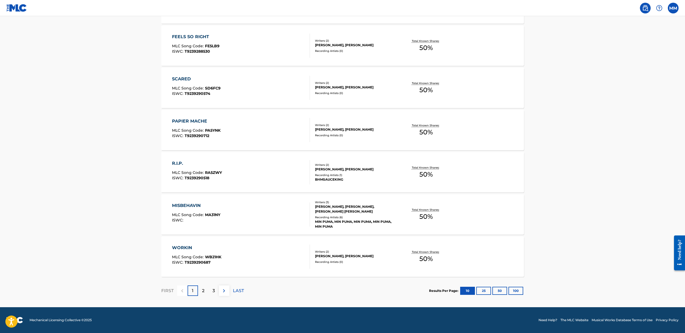
click at [203, 288] on p "2" at bounding box center [203, 290] width 2 height 6
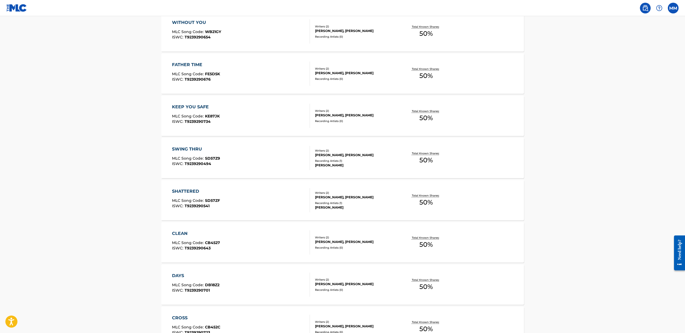
scroll to position [181, 0]
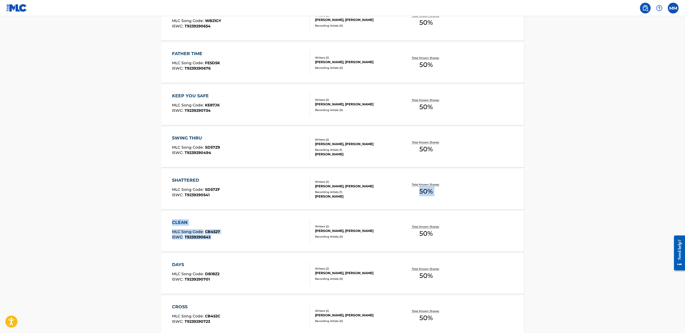
drag, startPoint x: 145, startPoint y: 247, endPoint x: 546, endPoint y: 203, distance: 403.3
click at [546, 203] on main "The MLC Public Work Search The accuracy and completeness of The MLC's data is d…" at bounding box center [342, 142] width 685 height 615
click at [86, 180] on main "The MLC Public Work Search The accuracy and completeness of The MLC's data is d…" at bounding box center [342, 142] width 685 height 615
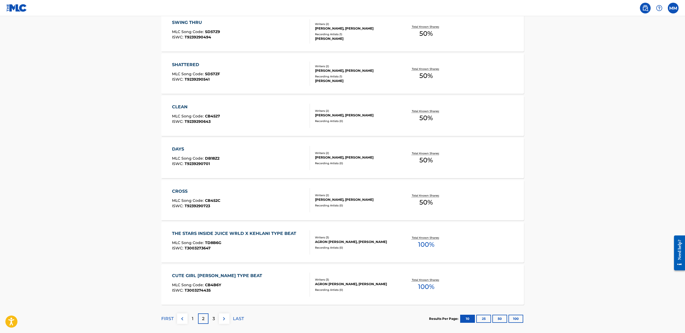
scroll to position [324, 0]
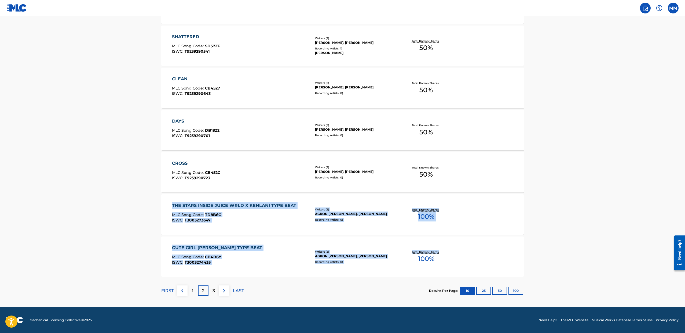
drag, startPoint x: 144, startPoint y: 201, endPoint x: 568, endPoint y: 260, distance: 428.3
drag, startPoint x: 560, startPoint y: 266, endPoint x: 142, endPoint y: 204, distance: 422.4
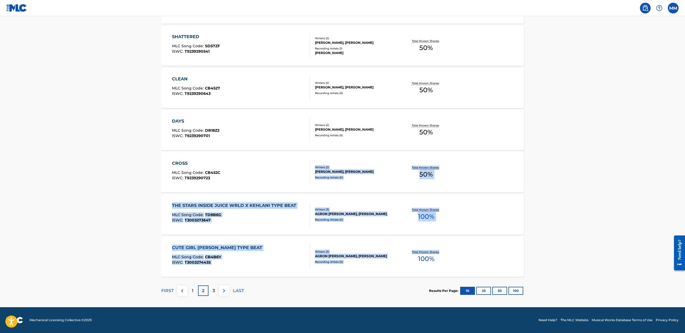
drag, startPoint x: 552, startPoint y: 260, endPoint x: 136, endPoint y: 192, distance: 421.1
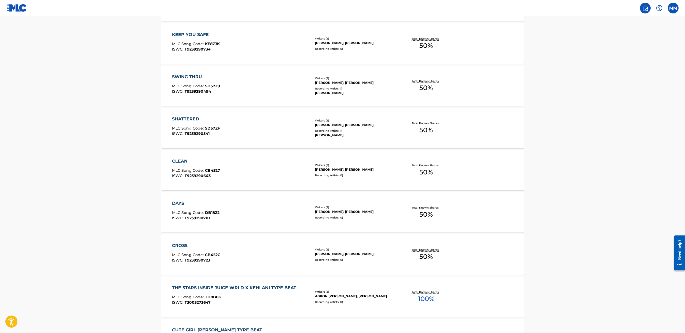
scroll to position [293, 0]
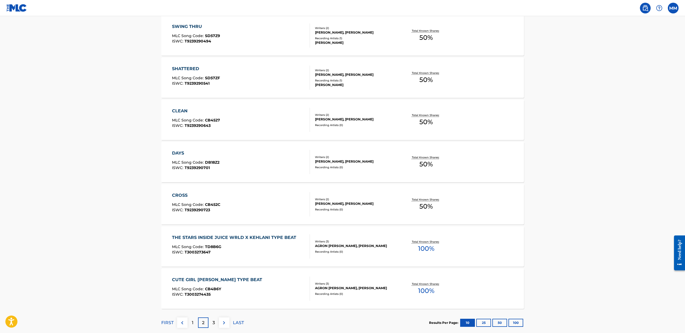
click at [248, 202] on div "CROSS MLC Song Code : CB452C ISWC : T9239290723" at bounding box center [241, 204] width 138 height 24
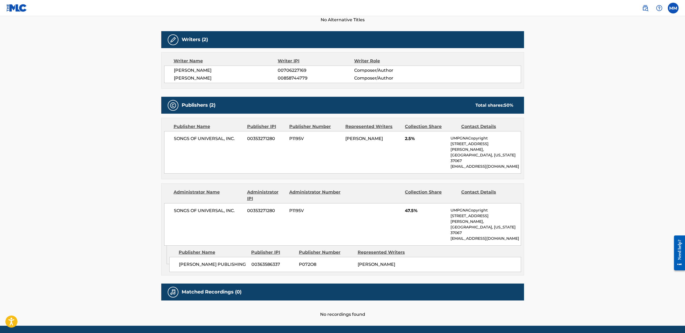
scroll to position [147, 0]
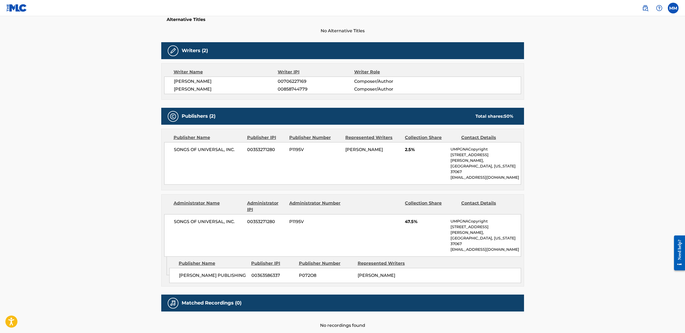
click at [225, 110] on div "Publishers (2) Total shares: 50 %" at bounding box center [342, 116] width 363 height 17
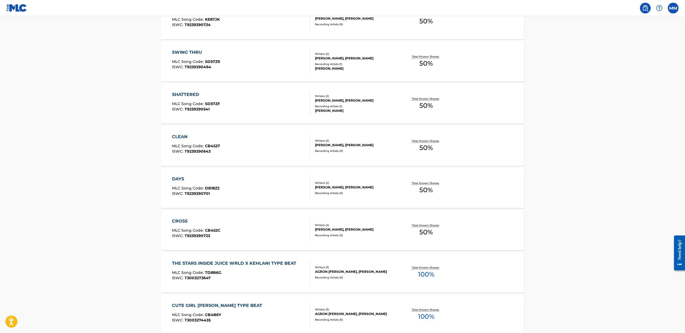
scroll to position [148, 0]
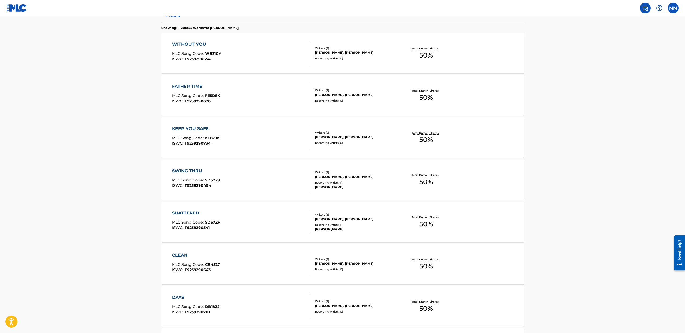
click at [257, 258] on div "CLEAN MLC Song Code : CB4527 ISWC : T9239290643" at bounding box center [241, 264] width 138 height 24
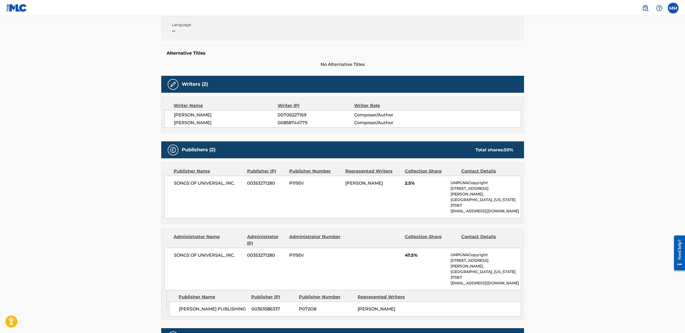
scroll to position [102, 0]
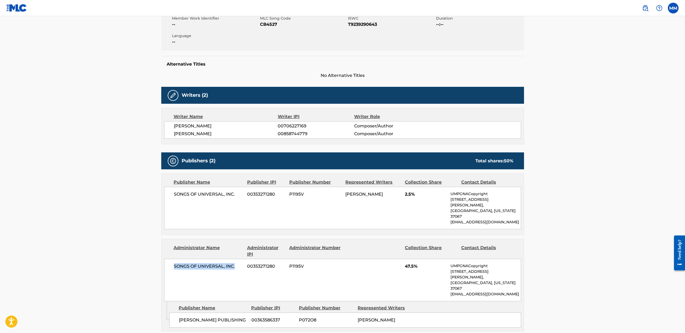
drag, startPoint x: 146, startPoint y: 253, endPoint x: 179, endPoint y: 268, distance: 36.1
click at [179, 268] on main "< Back to public search results Copy work link CLEAN Work Detail Member Work Id…" at bounding box center [342, 147] width 685 height 467
click at [155, 264] on div "< Back to public search results Copy work link CLEAN Work Detail Member Work Id…" at bounding box center [343, 149] width 376 height 445
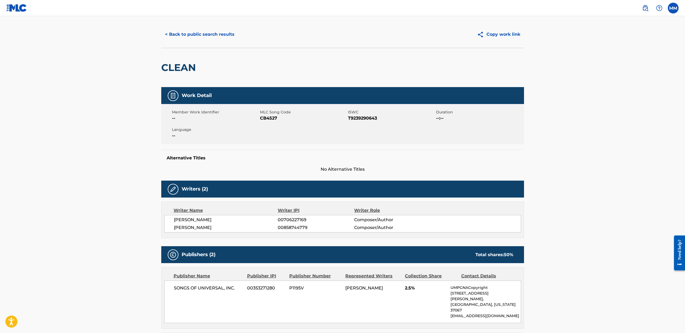
scroll to position [59, 0]
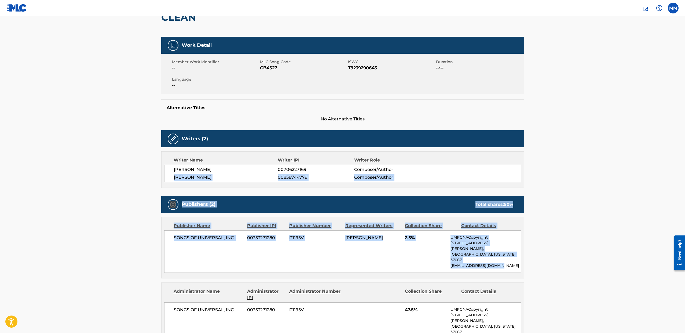
drag, startPoint x: 572, startPoint y: 265, endPoint x: 136, endPoint y: 176, distance: 445.1
click at [136, 176] on main "< Back to public search results Copy work link CLEAN Work Detail Member Work Id…" at bounding box center [342, 190] width 685 height 467
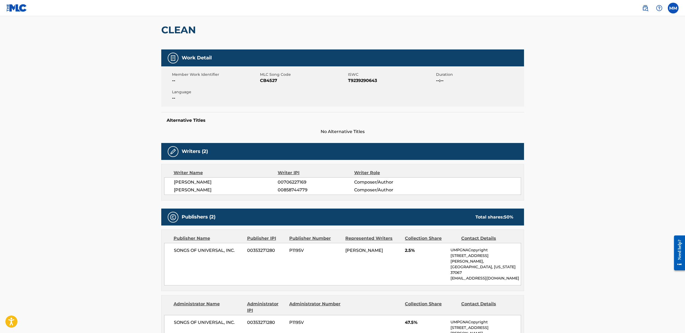
scroll to position [0, 0]
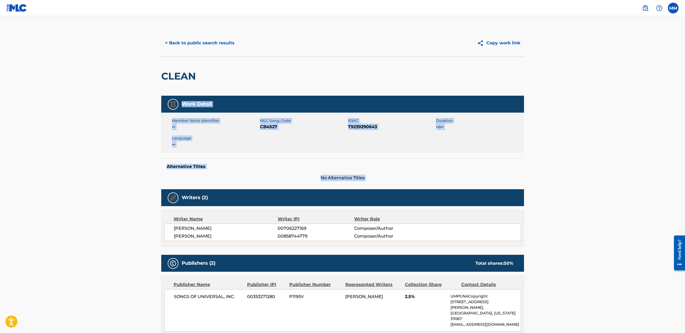
click at [132, 127] on main "< Back to public search results Copy work link CLEAN Work Detail Member Work Id…" at bounding box center [342, 249] width 685 height 467
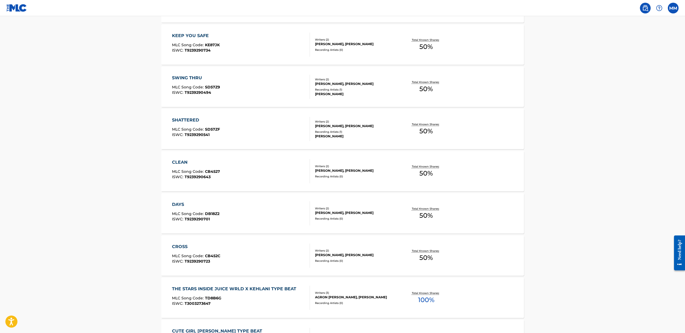
scroll to position [324, 0]
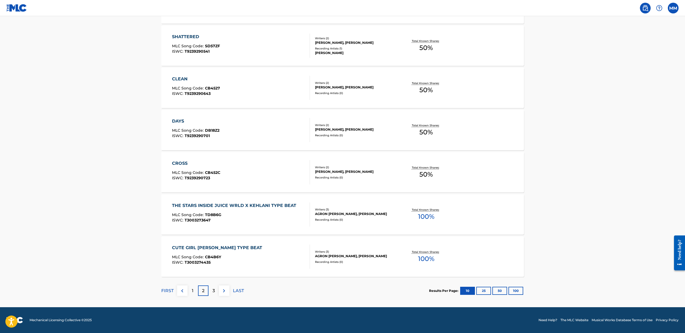
click at [384, 214] on div "AGRON SEFERAJ, CLARENCE CHANCE, CLARENCE EARL III CHANCE" at bounding box center [355, 213] width 81 height 5
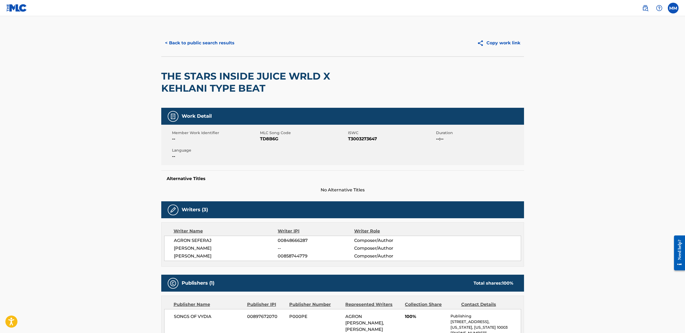
scroll to position [94, 0]
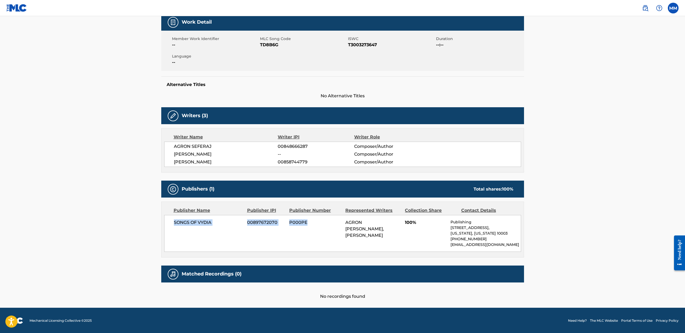
drag, startPoint x: 172, startPoint y: 221, endPoint x: 294, endPoint y: 225, distance: 122.4
click at [294, 225] on div "SONGS OF VYDIA 00897672070 P000PE AGRON SEFERAJ, CLARENCE CHANCE, CLARENCE EARL…" at bounding box center [342, 233] width 357 height 37
click at [289, 229] on div "SONGS OF VYDIA 00897672070 P000PE AGRON SEFERAJ, CLARENCE CHANCE, CLARENCE EARL…" at bounding box center [342, 233] width 357 height 37
drag, startPoint x: 503, startPoint y: 242, endPoint x: 152, endPoint y: 222, distance: 351.9
click at [152, 222] on main "< Back to public search results Copy work link THE STARS INSIDE JUICE WRLD X KE…" at bounding box center [342, 114] width 685 height 385
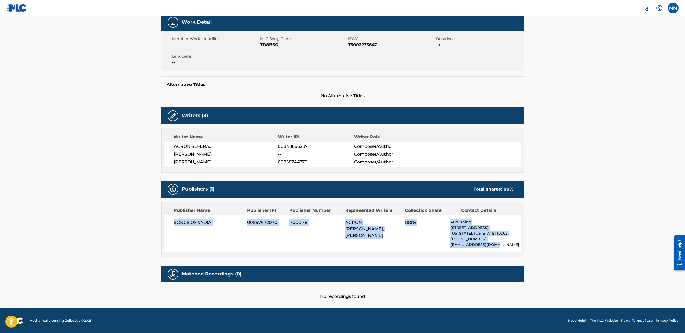
click at [152, 222] on main "< Back to public search results Copy work link THE STARS INSIDE JUICE WRLD X KE…" at bounding box center [342, 114] width 685 height 385
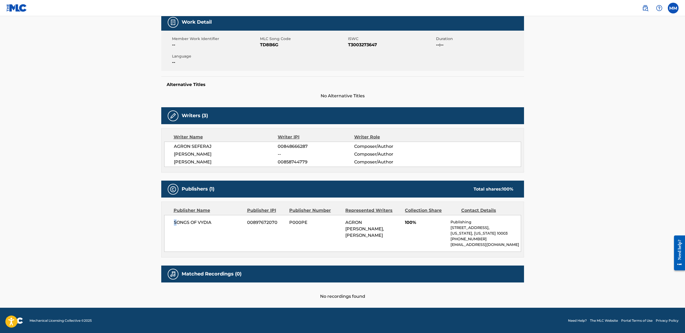
drag, startPoint x: 170, startPoint y: 220, endPoint x: 175, endPoint y: 224, distance: 7.1
click at [175, 224] on div "SONGS OF VYDIA 00897672070 P000PE AGRON SEFERAJ, CLARENCE CHANCE, CLARENCE EARL…" at bounding box center [342, 233] width 357 height 37
click at [170, 224] on div "SONGS OF VYDIA 00897672070 P000PE AGRON SEFERAJ, CLARENCE CHANCE, CLARENCE EARL…" at bounding box center [342, 233] width 357 height 37
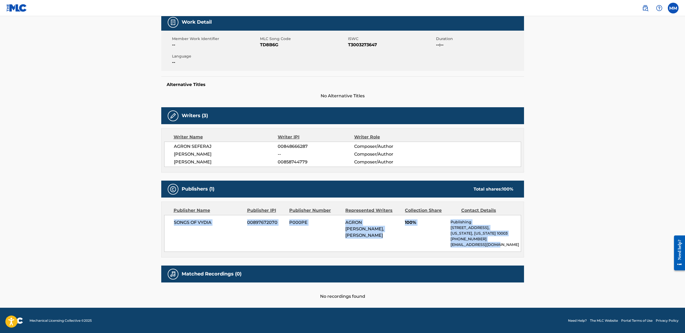
drag, startPoint x: 174, startPoint y: 221, endPoint x: 506, endPoint y: 249, distance: 333.1
click at [506, 249] on div "SONGS OF VYDIA 00897672070 P000PE AGRON SEFERAJ, CLARENCE CHANCE, CLARENCE EARL…" at bounding box center [342, 233] width 357 height 37
drag, startPoint x: 506, startPoint y: 248, endPoint x: 341, endPoint y: 225, distance: 166.9
click at [341, 225] on div "SONGS OF VYDIA 00897672070 P000PE AGRON SEFERAJ, CLARENCE CHANCE, CLARENCE EARL…" at bounding box center [342, 233] width 357 height 37
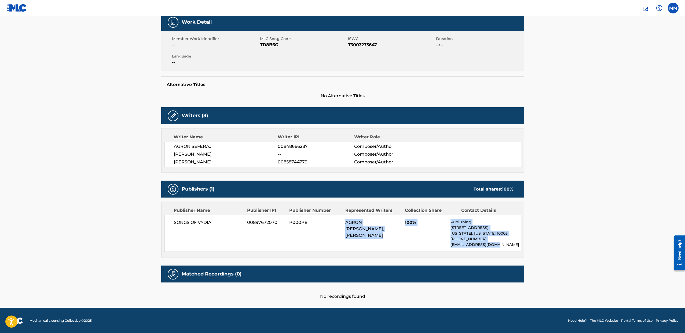
click at [341, 225] on div "SONGS OF VYDIA 00897672070 P000PE AGRON SEFERAJ, CLARENCE CHANCE, CLARENCE EARL…" at bounding box center [342, 233] width 357 height 37
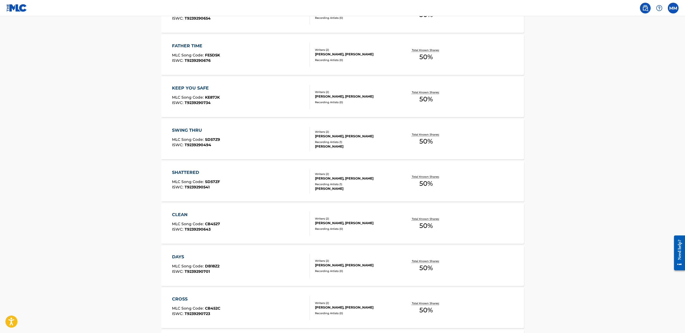
scroll to position [324, 0]
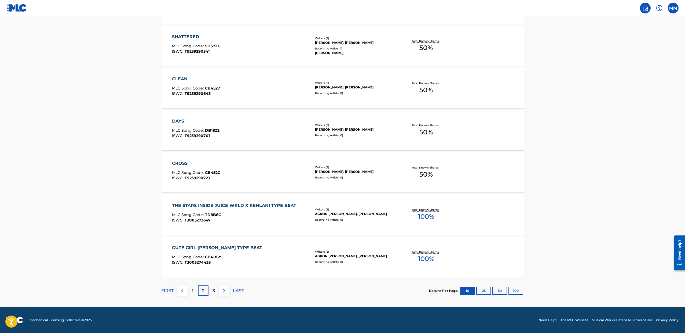
click at [252, 249] on div "CUTE GIRL SABRINA CARPENTER TYPE BEAT" at bounding box center [218, 247] width 93 height 6
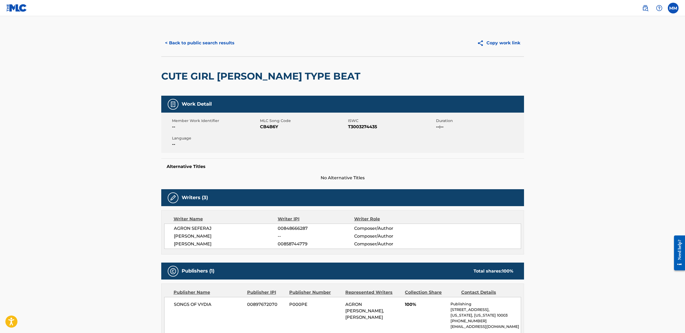
drag, startPoint x: 193, startPoint y: 255, endPoint x: 236, endPoint y: 255, distance: 43.5
click at [236, 247] on span "[PERSON_NAME]" at bounding box center [226, 243] width 104 height 6
drag, startPoint x: 309, startPoint y: 255, endPoint x: 295, endPoint y: 257, distance: 14.0
click at [295, 247] on span "00858744779" at bounding box center [316, 243] width 76 height 6
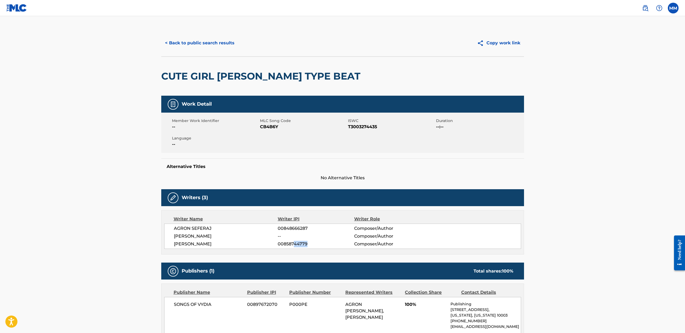
click at [295, 247] on span "00858744779" at bounding box center [316, 243] width 76 height 6
drag, startPoint x: 175, startPoint y: 248, endPoint x: 208, endPoint y: 247, distance: 33.0
click at [208, 239] on span "[PERSON_NAME]" at bounding box center [226, 236] width 104 height 6
drag, startPoint x: 217, startPoint y: 247, endPoint x: 191, endPoint y: 247, distance: 26.0
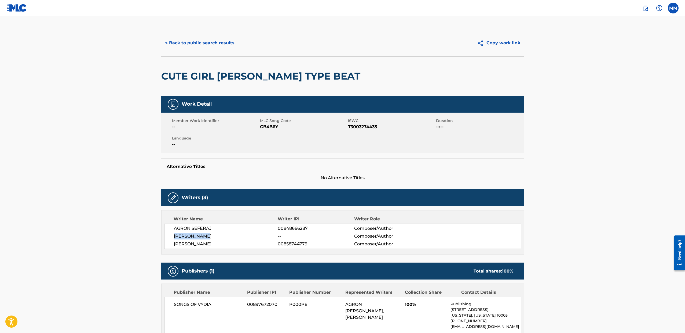
click at [191, 239] on span "[PERSON_NAME]" at bounding box center [226, 236] width 104 height 6
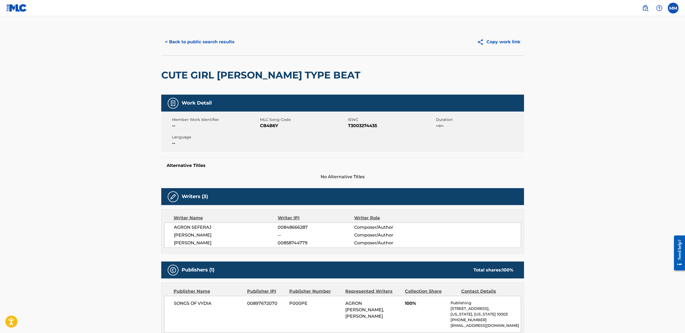
drag, startPoint x: 169, startPoint y: 236, endPoint x: 200, endPoint y: 250, distance: 33.6
click at [200, 247] on div "AGRON SEFERAJ 00848666287 Composer/Author CLARENCE CHANCE -- Composer/Author CL…" at bounding box center [342, 234] width 357 height 25
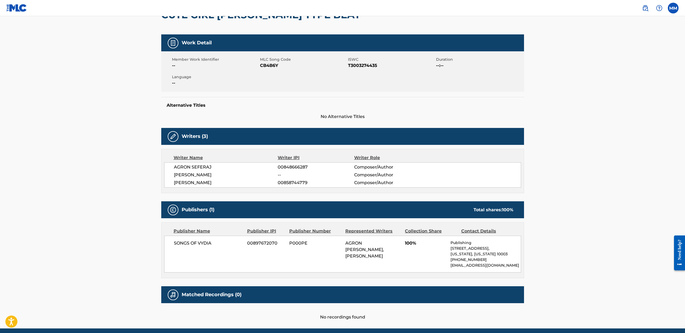
scroll to position [62, 0]
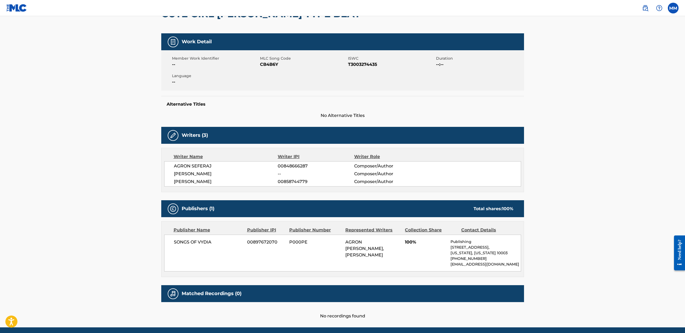
drag, startPoint x: 365, startPoint y: 275, endPoint x: 362, endPoint y: 274, distance: 3.0
click at [362, 258] on div "AGRON SEFERAJ, CLARENCE CHANCE, CLARENCE EARL III CHANCE" at bounding box center [373, 248] width 56 height 19
click at [362, 257] on span "AGRON SEFERAJ, CLARENCE CHANCE, CLARENCE EARL III CHANCE" at bounding box center [364, 248] width 39 height 18
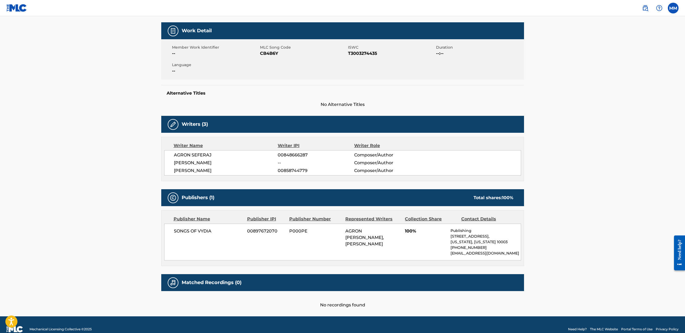
scroll to position [74, 0]
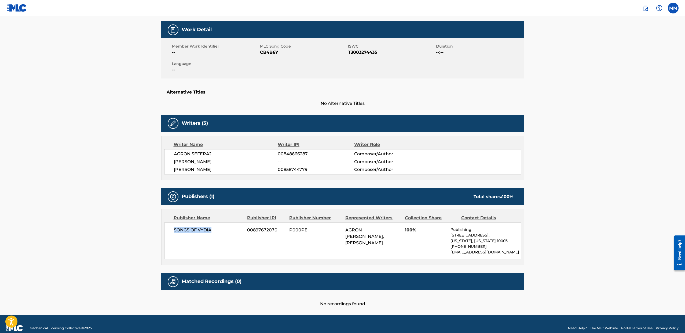
drag, startPoint x: 171, startPoint y: 242, endPoint x: 192, endPoint y: 253, distance: 22.9
click at [192, 253] on div "SONGS OF VYDIA 00897672070 P000PE AGRON SEFERAJ, CLARENCE CHANCE, CLARENCE EARL…" at bounding box center [342, 240] width 357 height 37
drag, startPoint x: 173, startPoint y: 241, endPoint x: 216, endPoint y: 258, distance: 45.7
click at [216, 258] on div "SONGS OF VYDIA 00897672070 P000PE AGRON SEFERAJ, CLARENCE CHANCE, CLARENCE EARL…" at bounding box center [342, 240] width 357 height 37
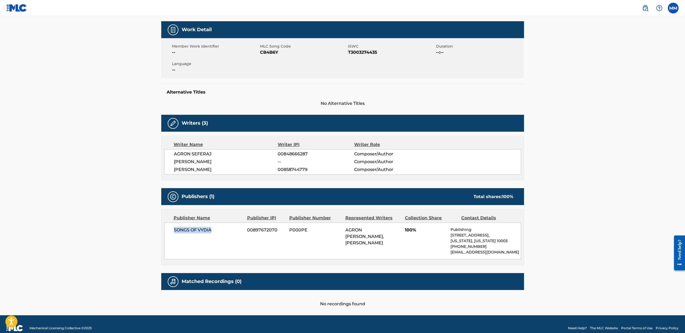
click at [216, 258] on div "SONGS OF VYDIA 00897672070 P000PE AGRON SEFERAJ, CLARENCE CHANCE, CLARENCE EARL…" at bounding box center [342, 240] width 357 height 37
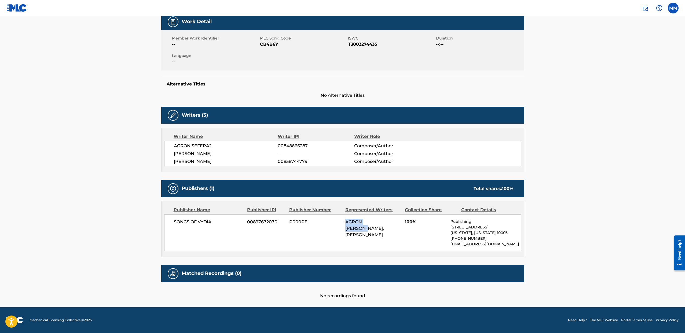
drag, startPoint x: 344, startPoint y: 229, endPoint x: 390, endPoint y: 233, distance: 45.8
click at [390, 233] on div "SONGS OF VYDIA 00897672070 P000PE AGRON SEFERAJ, CLARENCE CHANCE, CLARENCE EARL…" at bounding box center [342, 232] width 357 height 37
click at [390, 233] on div "AGRON SEFERAJ, CLARENCE CHANCE, CLARENCE EARL III CHANCE" at bounding box center [373, 227] width 56 height 19
drag, startPoint x: 339, startPoint y: 240, endPoint x: 399, endPoint y: 240, distance: 59.8
click at [399, 240] on div "SONGS OF VYDIA 00897672070 P000PE AGRON SEFERAJ, CLARENCE CHANCE, CLARENCE EARL…" at bounding box center [342, 232] width 357 height 37
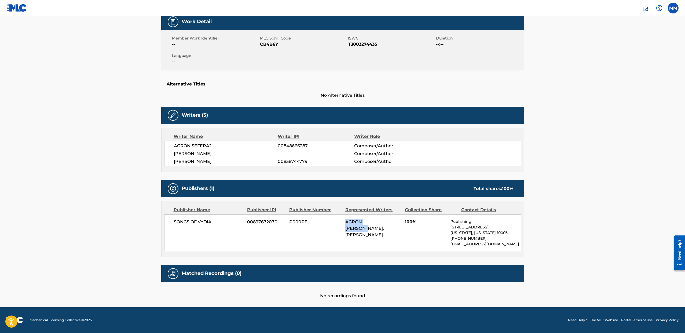
click at [399, 238] on div "AGRON SEFERAJ, CLARENCE CHANCE, CLARENCE EARL III CHANCE" at bounding box center [373, 227] width 56 height 19
drag, startPoint x: 342, startPoint y: 244, endPoint x: 373, endPoint y: 252, distance: 32.1
click at [373, 251] on div "SONGS OF VYDIA 00897672070 P000PE AGRON SEFERAJ, CLARENCE CHANCE, CLARENCE EARL…" at bounding box center [342, 232] width 357 height 37
click at [373, 238] on div "AGRON SEFERAJ, CLARENCE CHANCE, CLARENCE EARL III CHANCE" at bounding box center [373, 227] width 56 height 19
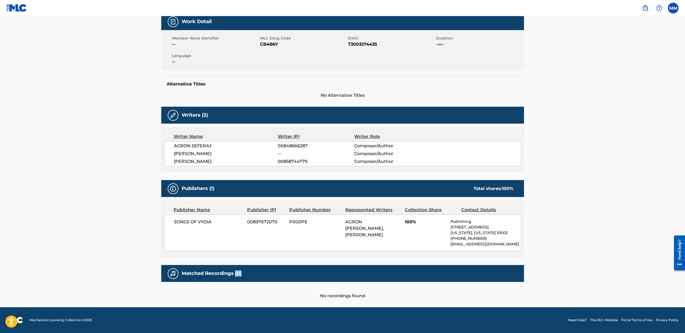
drag, startPoint x: 247, startPoint y: 273, endPoint x: 235, endPoint y: 275, distance: 12.3
click at [235, 275] on div "Matched Recordings (0)" at bounding box center [342, 273] width 363 height 17
click at [235, 275] on h5 "Matched Recordings (0)" at bounding box center [212, 273] width 60 height 6
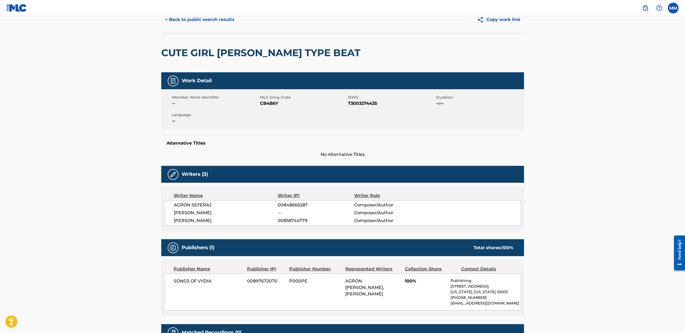
scroll to position [12, 0]
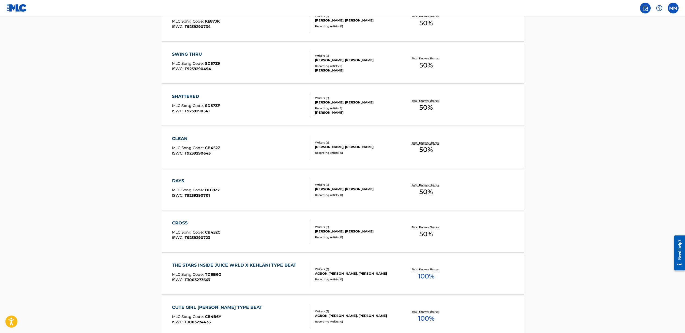
scroll to position [324, 0]
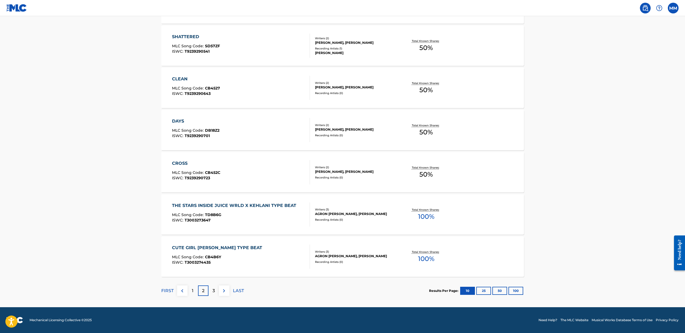
click at [225, 169] on div "CROSS MLC Song Code : CB452C ISWC : T9239290723" at bounding box center [241, 172] width 138 height 24
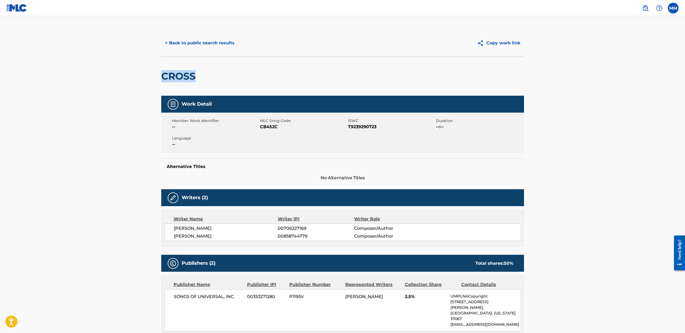
drag, startPoint x: 161, startPoint y: 76, endPoint x: 196, endPoint y: 78, distance: 34.9
click at [196, 78] on div "< Back to public search results Copy work link CROSS Work Detail Member Work Id…" at bounding box center [343, 252] width 376 height 445
click at [196, 78] on h2 "CROSS" at bounding box center [179, 76] width 37 height 12
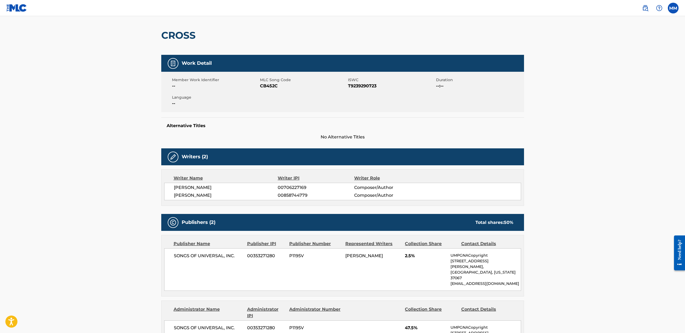
scroll to position [42, 0]
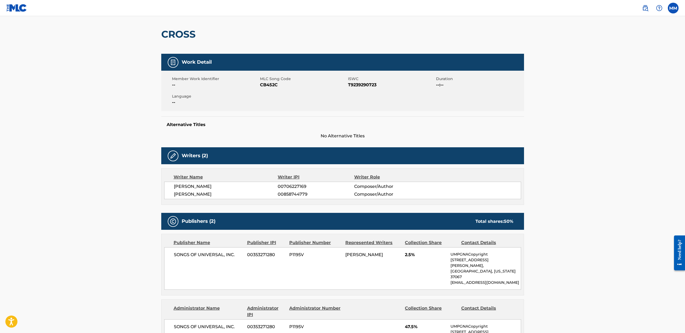
drag, startPoint x: 198, startPoint y: 194, endPoint x: 217, endPoint y: 193, distance: 19.6
click at [217, 193] on span "[PERSON_NAME]" at bounding box center [226, 194] width 104 height 6
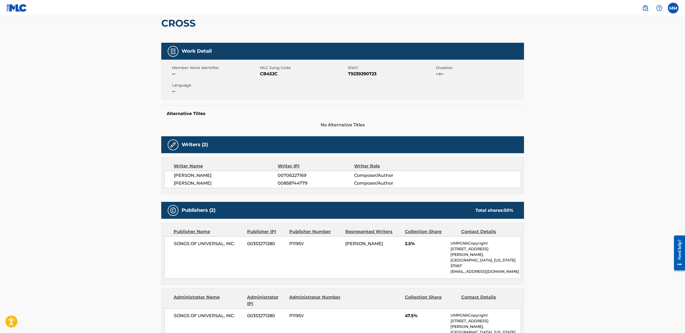
scroll to position [105, 0]
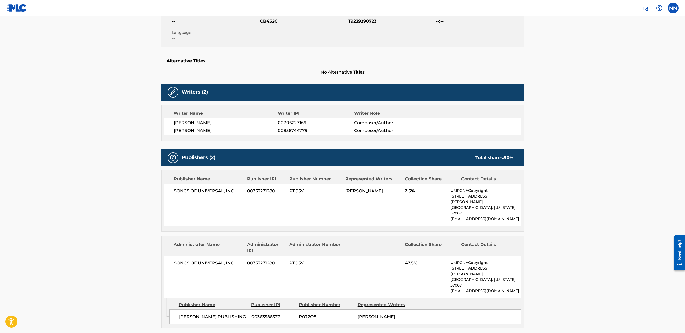
drag, startPoint x: 423, startPoint y: 194, endPoint x: 409, endPoint y: 194, distance: 14.0
click at [409, 194] on div "SONGS OF UNIVERSAL, INC. 00353271280 P1195V MORGAN A MATTHEWS 2.5% UMPGNACopyri…" at bounding box center [342, 204] width 357 height 42
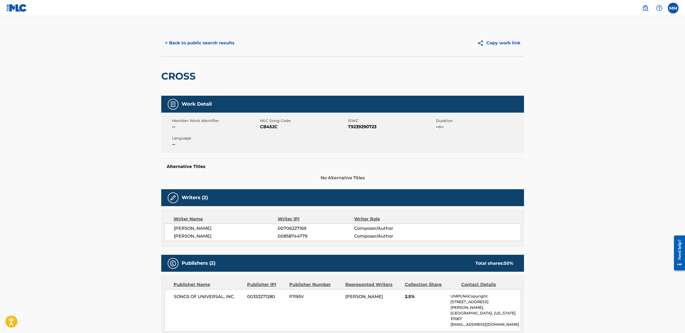
click at [212, 43] on button "< Back to public search results" at bounding box center [199, 42] width 77 height 13
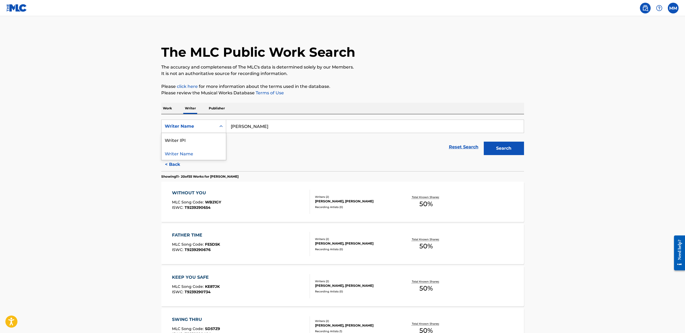
click at [194, 129] on div "Writer Name" at bounding box center [189, 126] width 48 height 6
click at [142, 125] on main "The MLC Public Work Search The accuracy and completeness of The MLC's data is d…" at bounding box center [342, 323] width 685 height 615
click at [18, 9] on img at bounding box center [16, 8] width 21 height 8
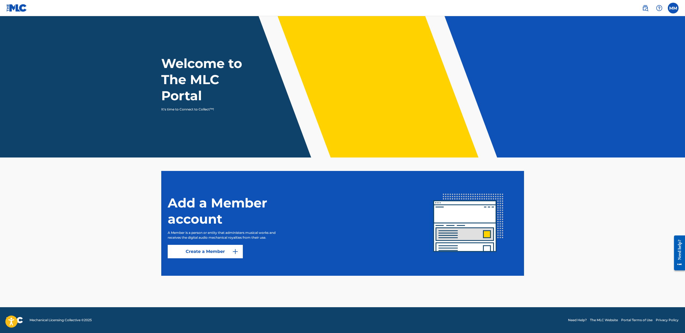
click at [204, 250] on link "Create a Member" at bounding box center [205, 250] width 75 height 13
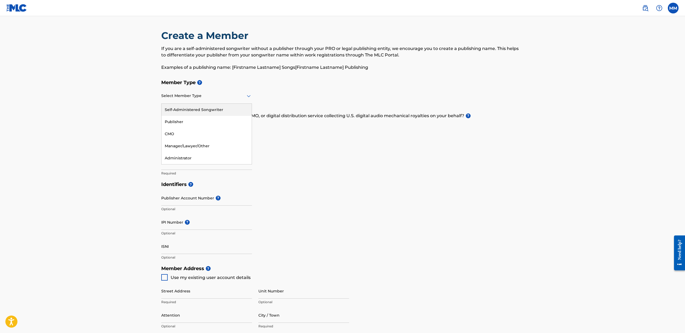
click at [184, 99] on div at bounding box center [206, 95] width 91 height 7
click at [174, 153] on div "Administrator" at bounding box center [207, 158] width 90 height 12
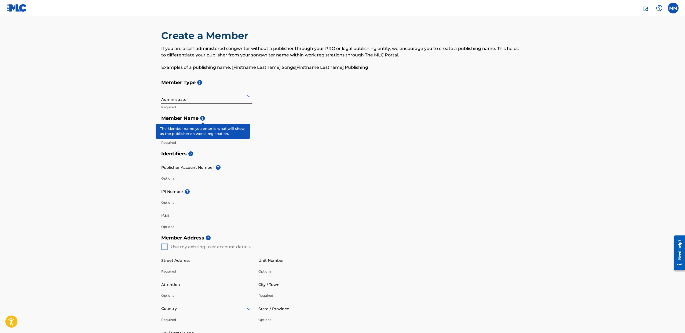
click at [202, 119] on span "?" at bounding box center [202, 118] width 5 height 5
drag, startPoint x: 151, startPoint y: 112, endPoint x: 295, endPoint y: 154, distance: 150.8
click at [295, 154] on main "Create a Member If you are a self-administered songwriter without a publisher t…" at bounding box center [342, 241] width 685 height 451
click at [295, 154] on h5 "Identifiers ?" at bounding box center [342, 154] width 363 height 12
drag, startPoint x: 285, startPoint y: 140, endPoint x: 145, endPoint y: 120, distance: 142.0
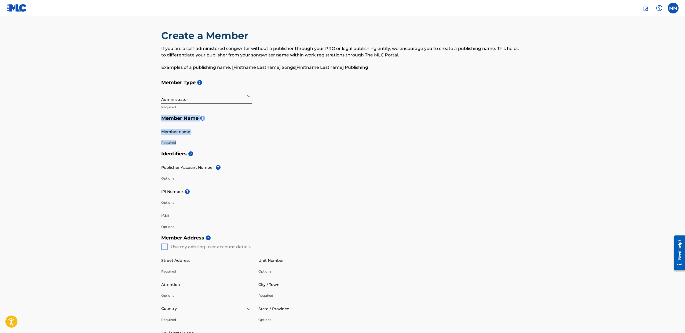
click at [145, 120] on main "Create a Member If you are a self-administered songwriter without a publisher t…" at bounding box center [342, 241] width 685 height 451
drag, startPoint x: 148, startPoint y: 118, endPoint x: 287, endPoint y: 151, distance: 142.8
click at [287, 151] on main "Create a Member If you are a self-administered songwriter without a publisher t…" at bounding box center [342, 241] width 685 height 451
click at [287, 151] on h5 "Identifiers ?" at bounding box center [342, 154] width 363 height 12
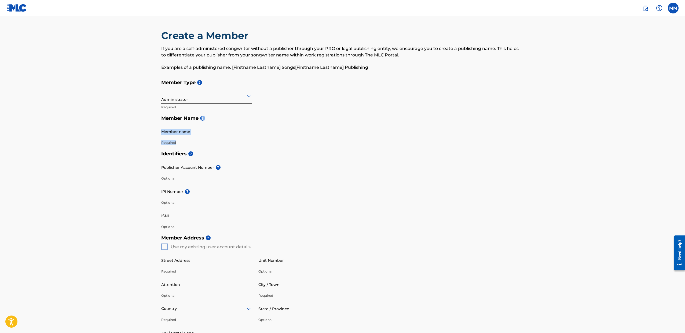
drag, startPoint x: 284, startPoint y: 145, endPoint x: 149, endPoint y: 121, distance: 137.4
click at [149, 121] on main "Create a Member If you are a self-administered songwriter without a publisher t…" at bounding box center [342, 241] width 685 height 451
drag, startPoint x: 150, startPoint y: 119, endPoint x: 292, endPoint y: 138, distance: 143.5
click at [292, 138] on main "Create a Member If you are a self-administered songwriter without a publisher t…" at bounding box center [342, 241] width 685 height 451
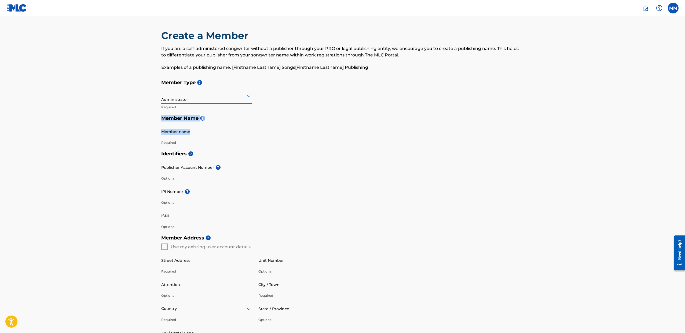
click at [292, 139] on div "Member Type ? Administrator Required Member Name ? Member name Required" at bounding box center [342, 112] width 363 height 71
drag, startPoint x: 286, startPoint y: 144, endPoint x: 156, endPoint y: 117, distance: 132.8
click at [156, 117] on div "Create a Member If you are a self-administered songwriter without a publisher t…" at bounding box center [343, 229] width 376 height 398
drag, startPoint x: 155, startPoint y: 117, endPoint x: 279, endPoint y: 146, distance: 127.0
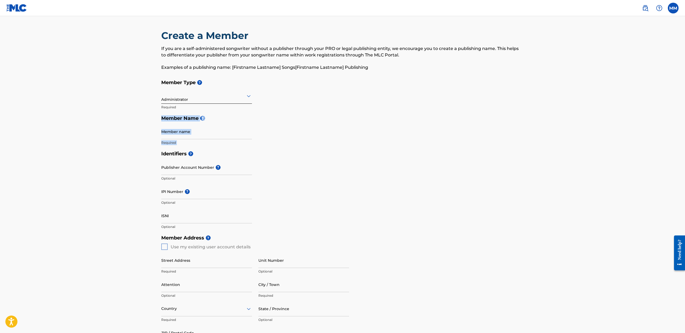
click at [279, 146] on div "Create a Member If you are a self-administered songwriter without a publisher t…" at bounding box center [343, 229] width 376 height 398
click at [279, 146] on div "Member Type ? Administrator Required Member Name ? Member name Required" at bounding box center [342, 112] width 363 height 71
drag, startPoint x: 283, startPoint y: 146, endPoint x: 142, endPoint y: 122, distance: 143.7
click at [142, 122] on main "Create a Member If you are a self-administered songwriter without a publisher t…" at bounding box center [342, 241] width 685 height 451
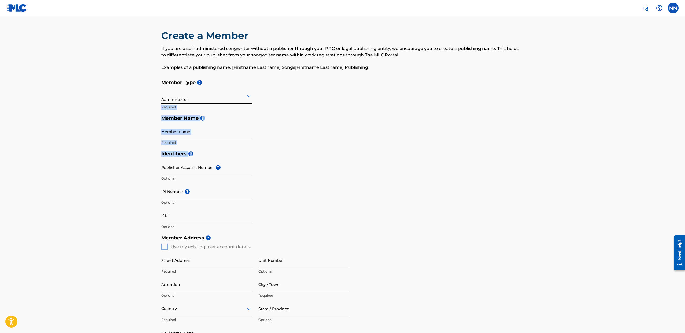
drag, startPoint x: 146, startPoint y: 96, endPoint x: 286, endPoint y: 152, distance: 150.8
click at [286, 152] on main "Create a Member If you are a self-administered songwriter without a publisher t…" at bounding box center [342, 241] width 685 height 451
click at [286, 152] on h5 "Identifiers ?" at bounding box center [342, 154] width 363 height 12
click at [180, 130] on input "Member name" at bounding box center [206, 131] width 91 height 15
click at [212, 131] on input "Member name" at bounding box center [206, 131] width 91 height 15
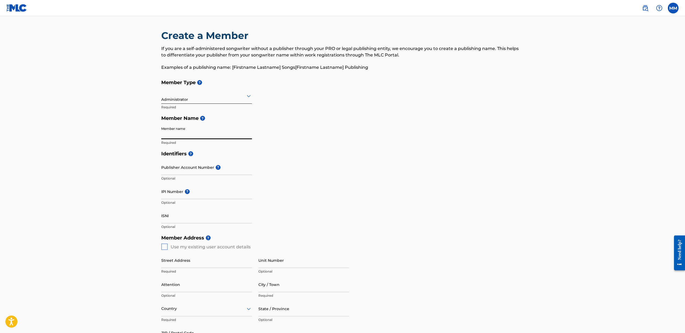
click at [176, 131] on input "Member name" at bounding box center [206, 131] width 91 height 15
click at [178, 136] on input "Member name" at bounding box center [206, 131] width 91 height 15
click at [167, 97] on div at bounding box center [206, 95] width 91 height 7
click at [176, 96] on div at bounding box center [206, 95] width 91 height 7
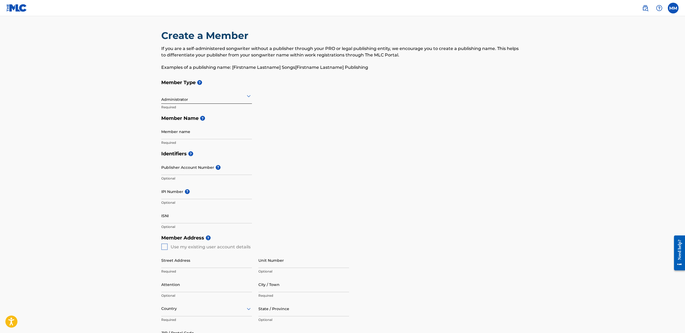
click at [288, 108] on div "Member Type ? Administrator Required Member Name ? Member name Required" at bounding box center [342, 112] width 363 height 71
click at [203, 99] on div at bounding box center [206, 95] width 91 height 7
drag, startPoint x: 297, startPoint y: 157, endPoint x: 288, endPoint y: 156, distance: 8.5
click at [288, 156] on h5 "Identifiers ?" at bounding box center [342, 154] width 363 height 12
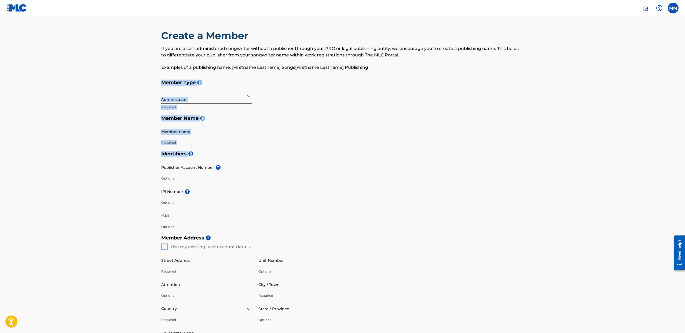
click at [287, 156] on h5 "Identifiers ?" at bounding box center [342, 154] width 363 height 12
click at [169, 129] on input "Member name" at bounding box center [206, 131] width 91 height 15
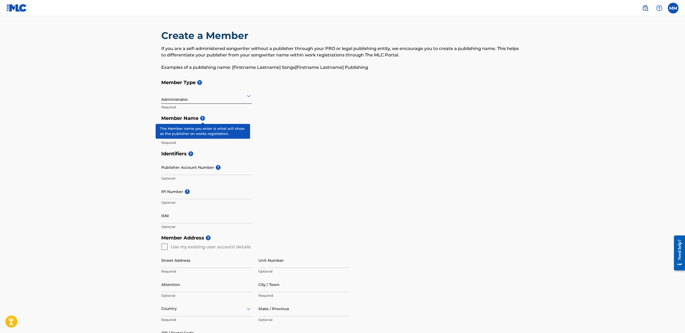
click at [202, 117] on span "?" at bounding box center [202, 118] width 5 height 5
click at [358, 142] on div "Member Type ? Administrator Required Member Name ? Member name Required" at bounding box center [342, 112] width 363 height 71
click at [188, 134] on input "Member name" at bounding box center [206, 131] width 91 height 15
click at [137, 137] on main "Create a Member If you are a self-administered songwriter without a publisher t…" at bounding box center [342, 241] width 685 height 451
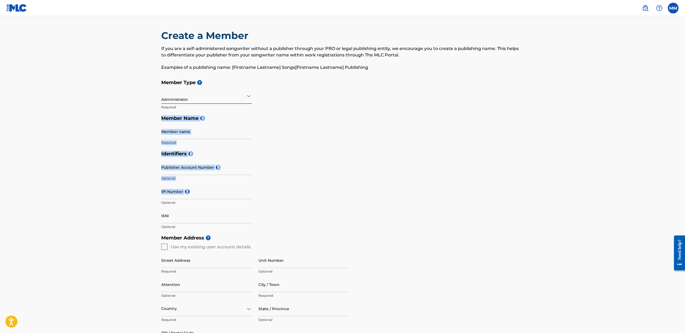
drag, startPoint x: 145, startPoint y: 120, endPoint x: 334, endPoint y: 198, distance: 204.7
click at [334, 198] on main "Create a Member If you are a self-administered songwriter without a publisher t…" at bounding box center [342, 241] width 685 height 451
click at [334, 198] on div "Identifiers ? Publisher Account Number ? Optional IPI Number ? Optional ISNI Op…" at bounding box center [342, 190] width 363 height 84
drag, startPoint x: 275, startPoint y: 220, endPoint x: 143, endPoint y: 144, distance: 152.9
click at [143, 144] on main "Create a Member If you are a self-administered songwriter without a publisher t…" at bounding box center [342, 241] width 685 height 451
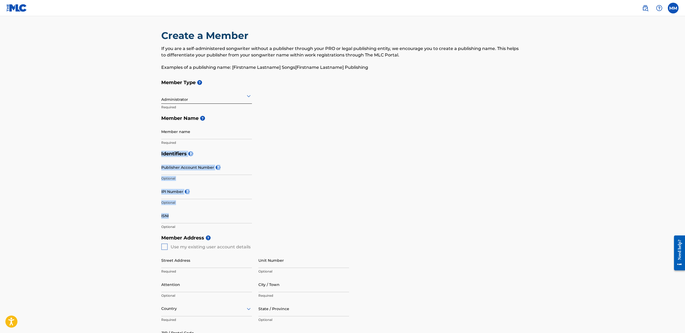
click at [143, 144] on main "Create a Member If you are a self-administered songwriter without a publisher t…" at bounding box center [342, 241] width 685 height 451
drag, startPoint x: 147, startPoint y: 114, endPoint x: 282, endPoint y: 144, distance: 139.1
click at [282, 144] on main "Create a Member If you are a self-administered songwriter without a publisher t…" at bounding box center [342, 241] width 685 height 451
click at [282, 144] on div "Member Type ? Administrator Required Member Name ? Member name Required" at bounding box center [342, 112] width 363 height 71
drag, startPoint x: 116, startPoint y: 44, endPoint x: 80, endPoint y: 31, distance: 37.5
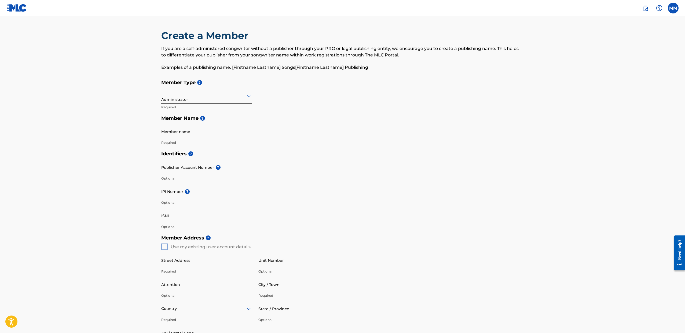
click at [82, 25] on main "Create a Member If you are a self-administered songwriter without a publisher t…" at bounding box center [342, 241] width 685 height 451
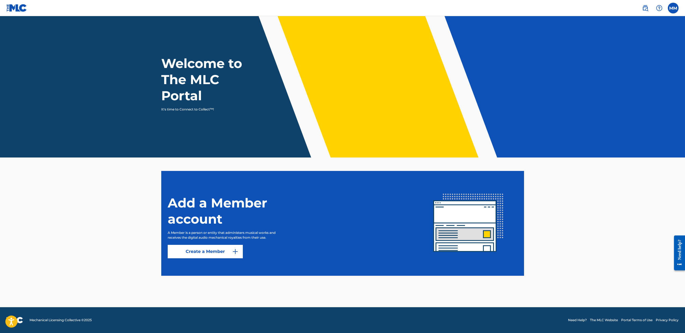
click at [672, 10] on label at bounding box center [673, 8] width 11 height 11
click at [673, 8] on input "MM Morgan Matthews morganamatthews@yahoo.com Notification Preferences Profile L…" at bounding box center [673, 8] width 0 height 0
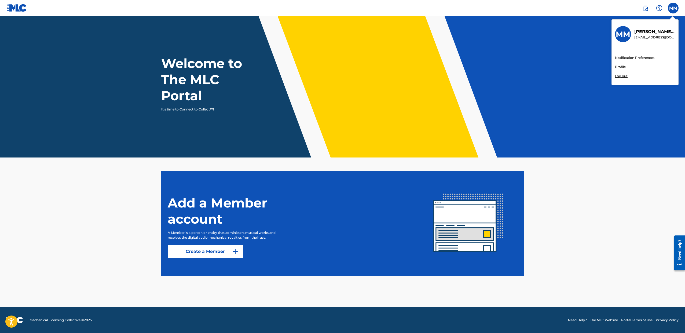
click at [620, 11] on nav "MM MM Morgan Matthews morganamatthews@yahoo.com Notification Preferences Profil…" at bounding box center [342, 8] width 685 height 16
